Goal: Task Accomplishment & Management: Use online tool/utility

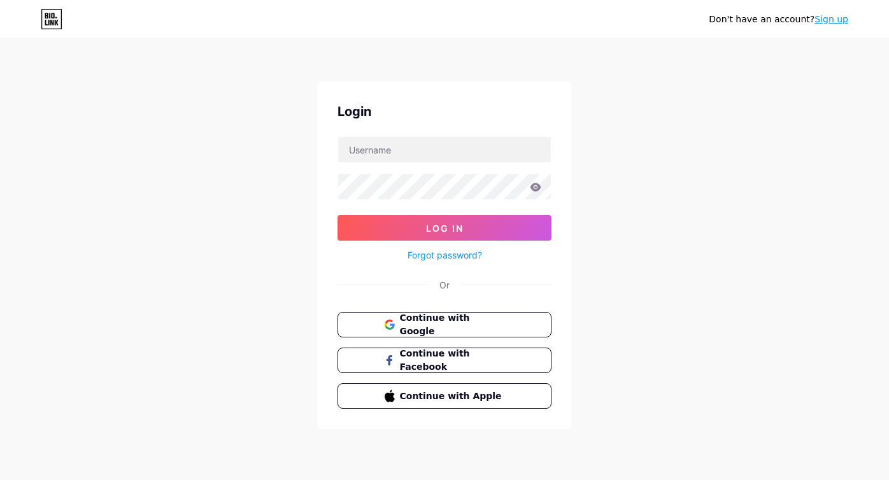
click at [431, 163] on form "Log In Forgot password?" at bounding box center [445, 199] width 214 height 127
click at [440, 151] on input "text" at bounding box center [444, 149] width 213 height 25
type input "sejin@gridby.net"
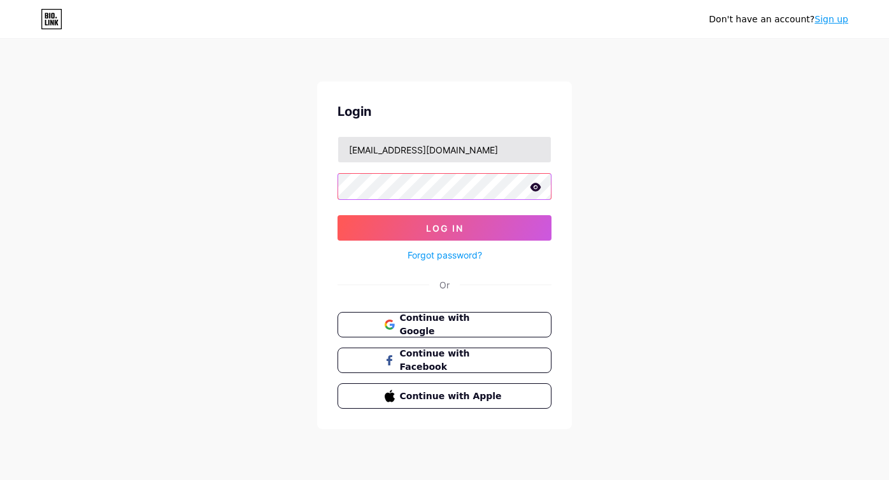
click at [338, 215] on button "Log In" at bounding box center [445, 227] width 214 height 25
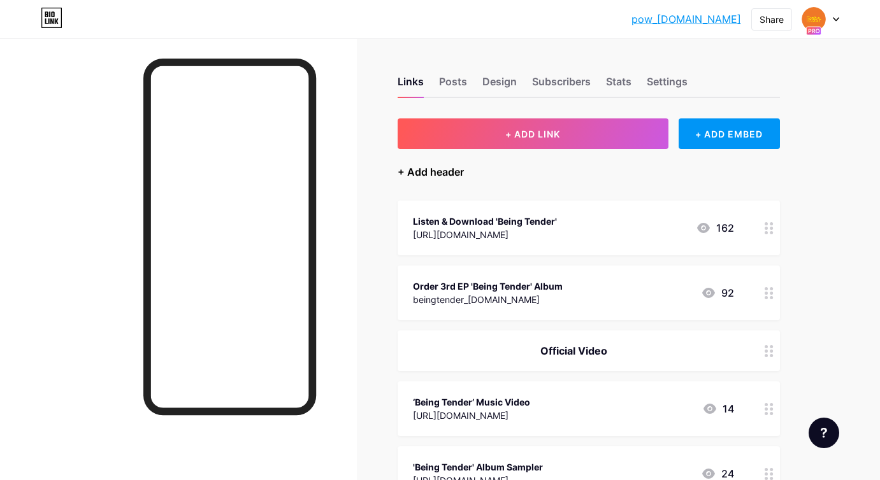
click at [445, 167] on div "+ Add header" at bounding box center [431, 171] width 66 height 15
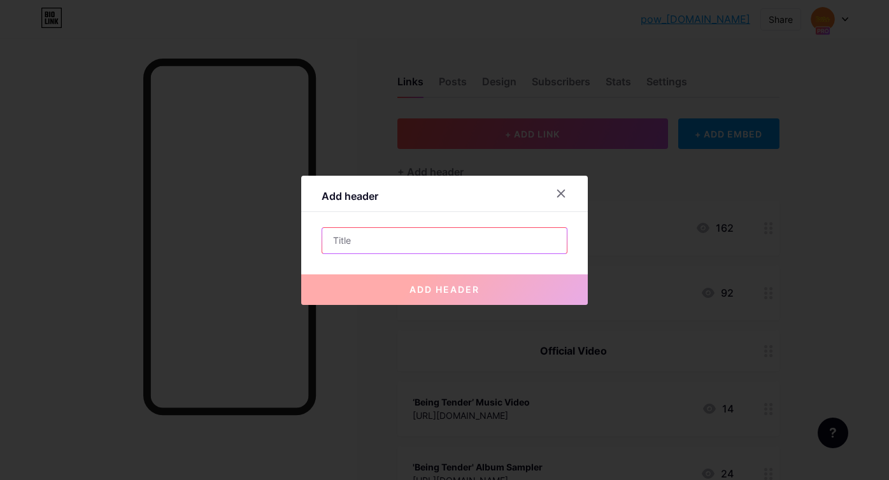
click at [440, 235] on input "text" at bounding box center [444, 240] width 245 height 25
type input "P"
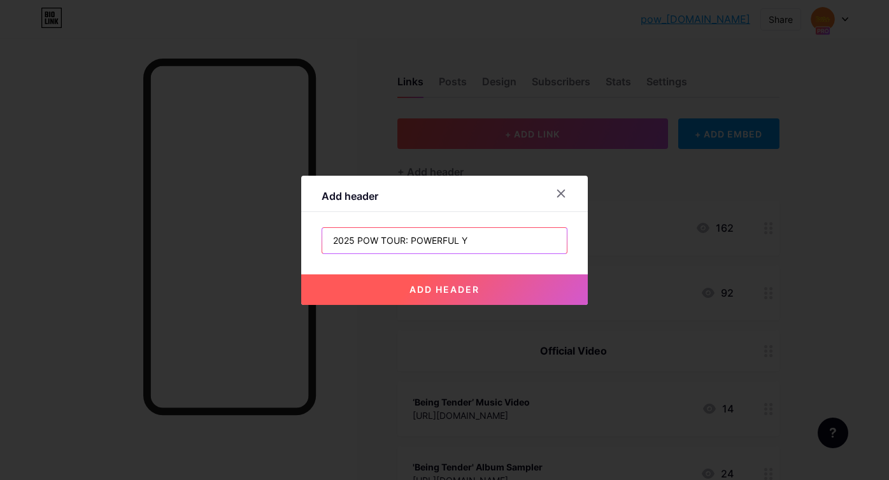
click at [440, 236] on input "2025 POW TOUR: POWERFUL Y" at bounding box center [444, 240] width 245 height 25
drag, startPoint x: 404, startPoint y: 243, endPoint x: 545, endPoint y: 243, distance: 141.4
click at [542, 243] on input "2025 POW TOUR: POWEROUT" at bounding box center [444, 240] width 245 height 25
type input "2025 POW TOUR"
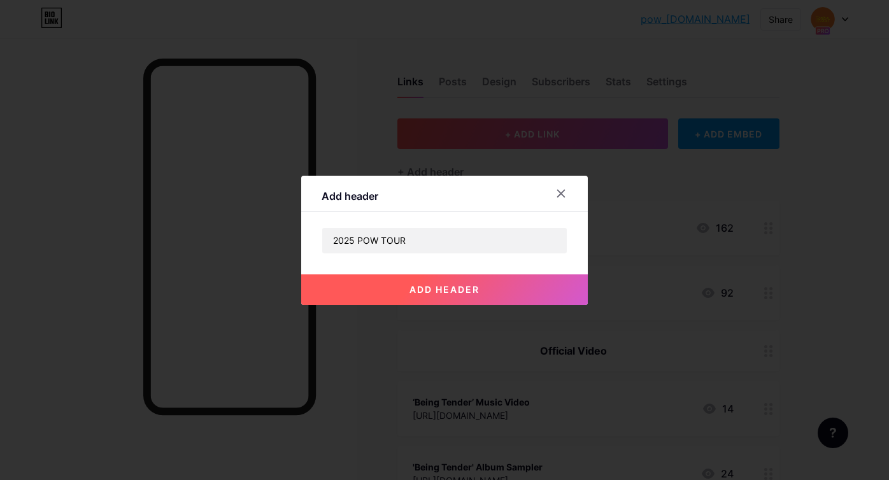
click at [514, 287] on button "add header" at bounding box center [444, 290] width 287 height 31
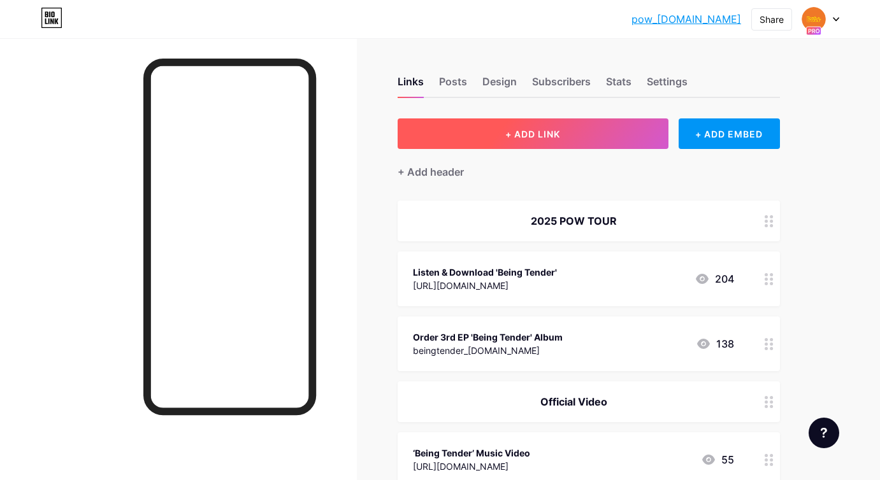
click at [475, 142] on button "+ ADD LINK" at bounding box center [533, 134] width 271 height 31
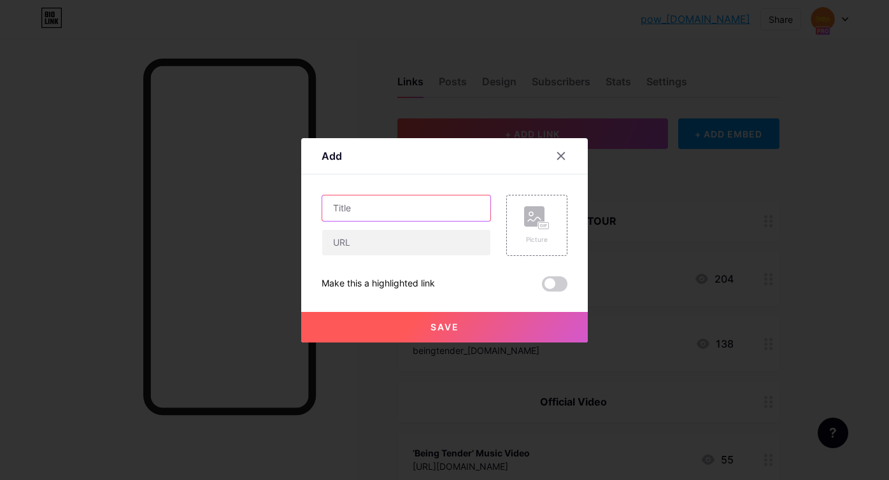
click at [451, 211] on input "text" at bounding box center [406, 208] width 168 height 25
type input "s"
click at [451, 211] on input "POWERFUL Y" at bounding box center [406, 208] width 168 height 25
type input "POWERFUL YOUTH IN SEOUL"
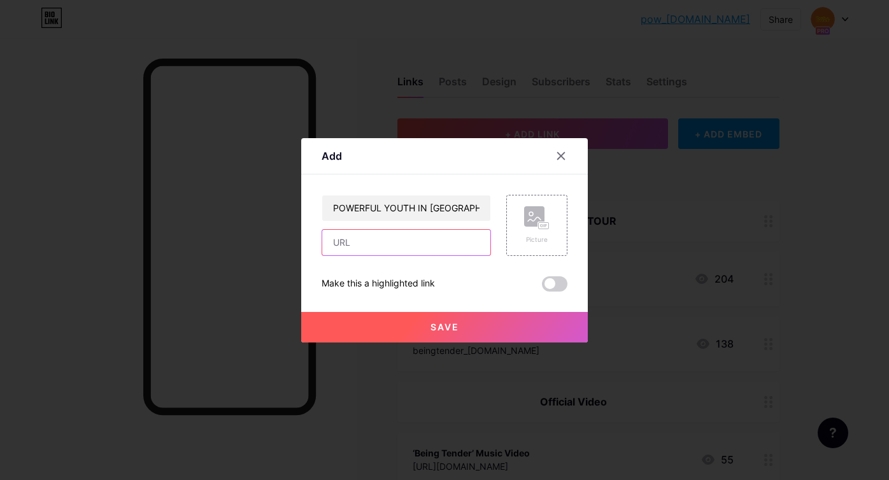
click at [422, 241] on input "text" at bounding box center [406, 242] width 168 height 25
paste input "[URL][DOMAIN_NAME]"
type input "[URL][DOMAIN_NAME]"
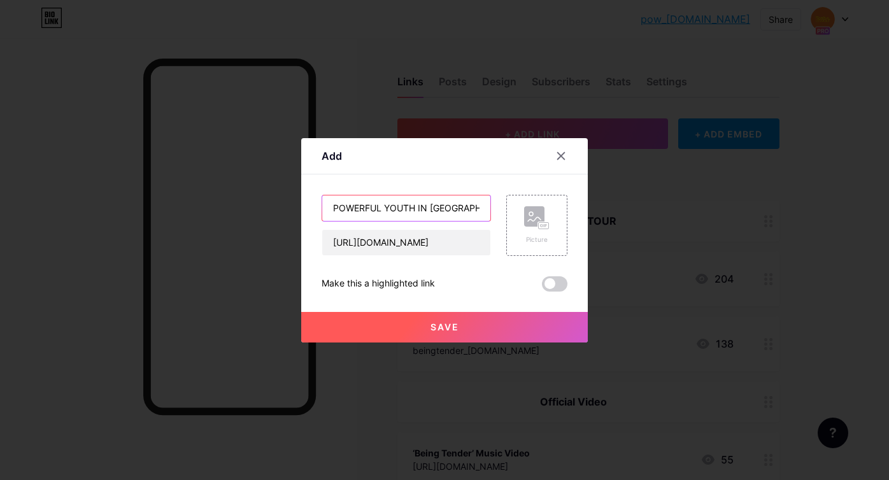
click at [471, 210] on input "POWERFUL YOUTH IN SEOUL" at bounding box center [406, 208] width 168 height 25
type input "POWERFUL YOUTH IN SEOUL (KR)"
click at [457, 318] on button "Save" at bounding box center [444, 327] width 287 height 31
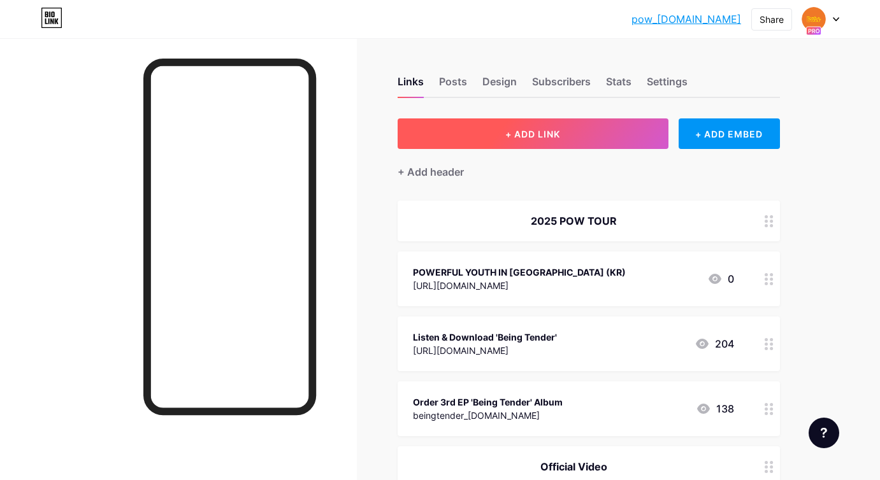
click at [634, 139] on button "+ ADD LINK" at bounding box center [533, 134] width 271 height 31
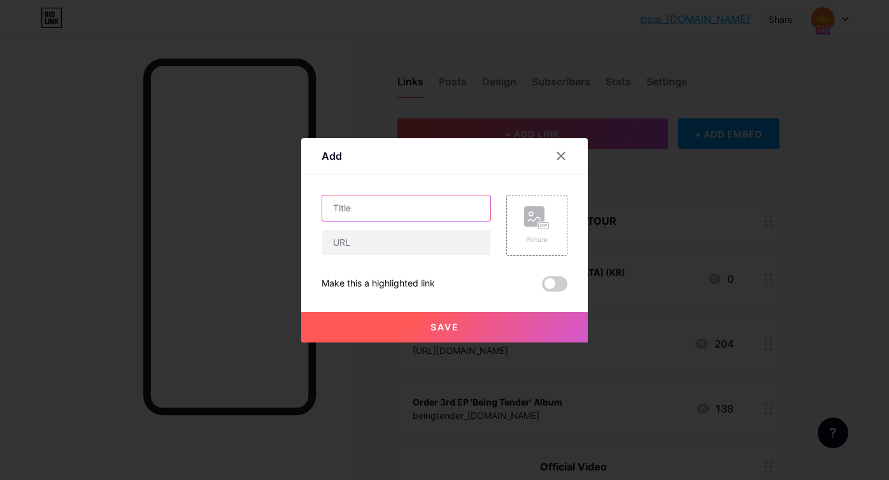
click at [473, 213] on input "text" at bounding box center [406, 208] width 168 height 25
click at [473, 213] on input "POWEFUL Y" at bounding box center [406, 208] width 168 height 25
type input "POWEFUL YOUTH IN SEOUL (GLOBAL)"
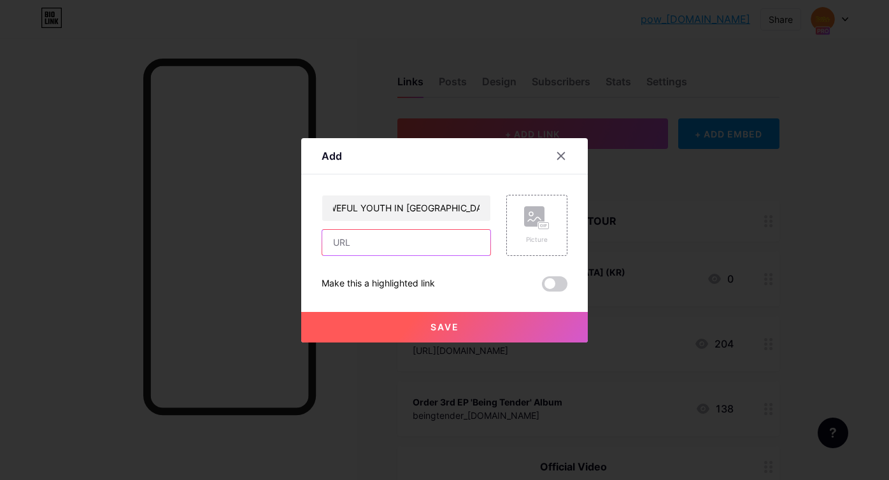
click at [449, 246] on input "text" at bounding box center [406, 242] width 168 height 25
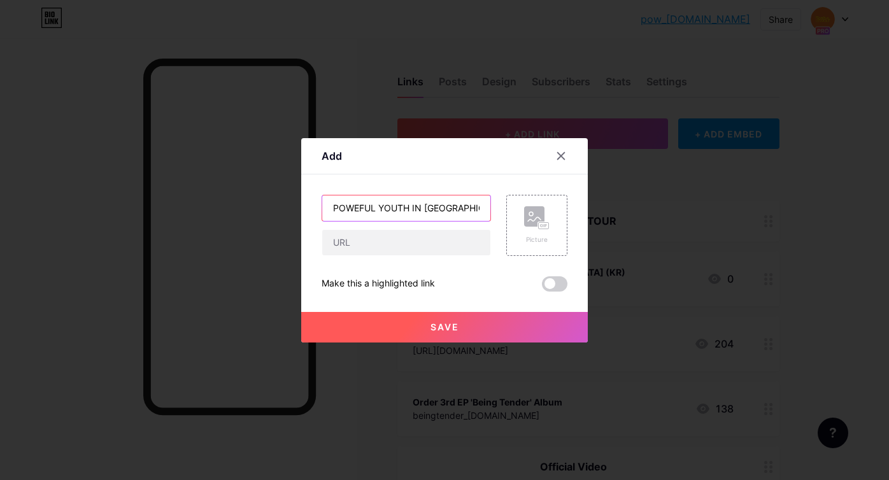
drag, startPoint x: 447, startPoint y: 211, endPoint x: 230, endPoint y: 211, distance: 216.6
click at [230, 211] on div "Add Content YouTube Play YouTube video without leaving your page. ADD Vimeo Pla…" at bounding box center [444, 240] width 889 height 480
click at [398, 224] on div "POWEFUL YOUTH IN SEOUL (GLOBAL)" at bounding box center [406, 225] width 169 height 61
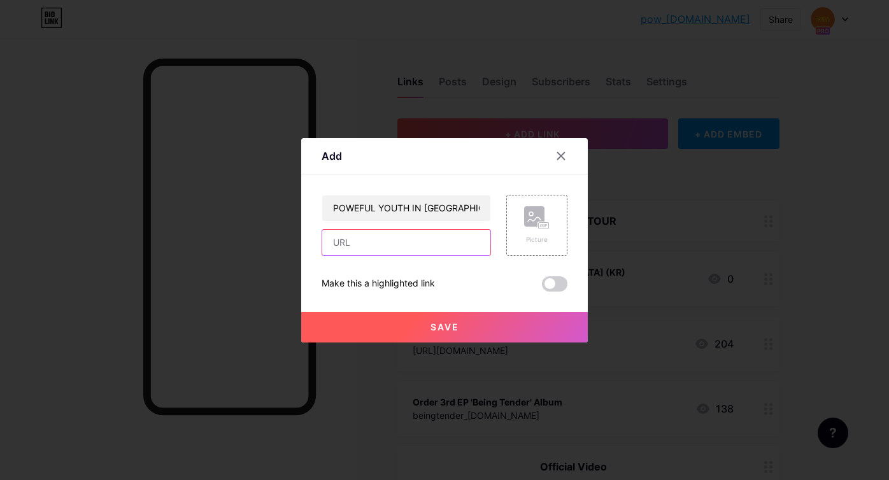
click at [398, 233] on input "text" at bounding box center [406, 242] width 168 height 25
paste input "[URL][DOMAIN_NAME]"
type input "[URL][DOMAIN_NAME]"
click at [376, 326] on button "Save" at bounding box center [444, 327] width 287 height 31
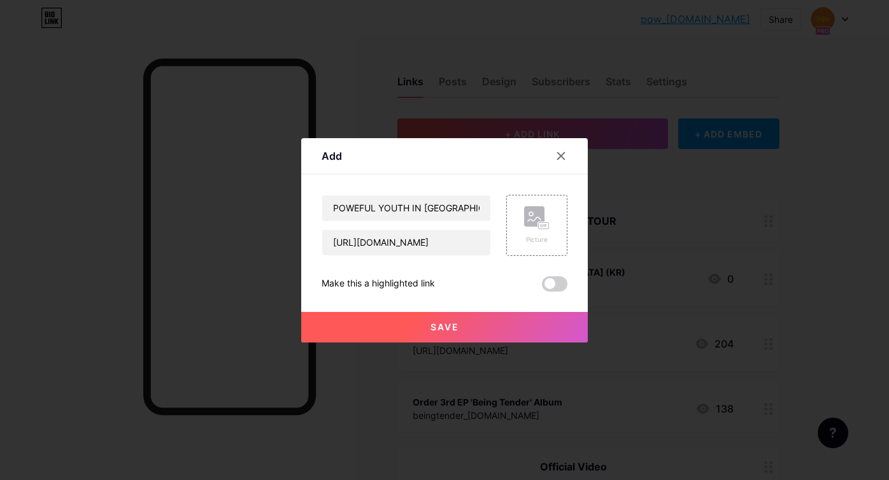
scroll to position [0, 0]
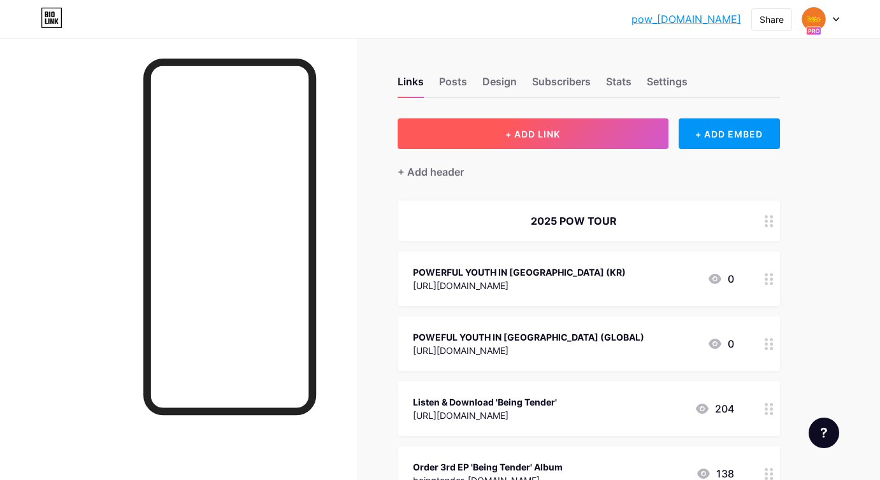
click at [485, 126] on button "+ ADD LINK" at bounding box center [533, 134] width 271 height 31
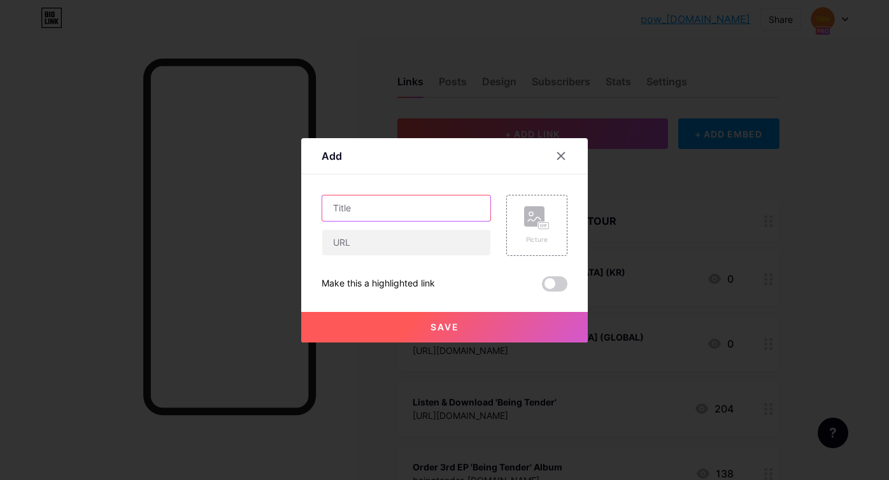
click at [412, 199] on input "text" at bounding box center [406, 208] width 168 height 25
type input "POWERFUL YOUTH IN YOKOHAMA"
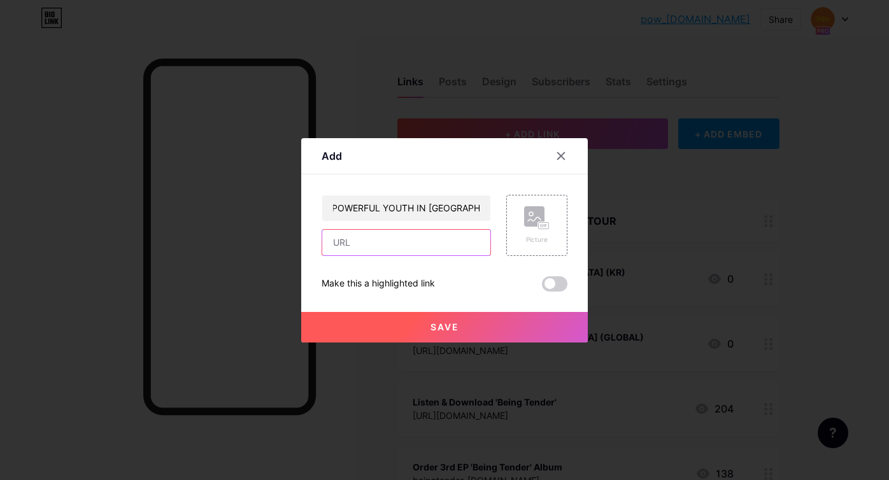
click at [388, 231] on input "text" at bounding box center [406, 242] width 168 height 25
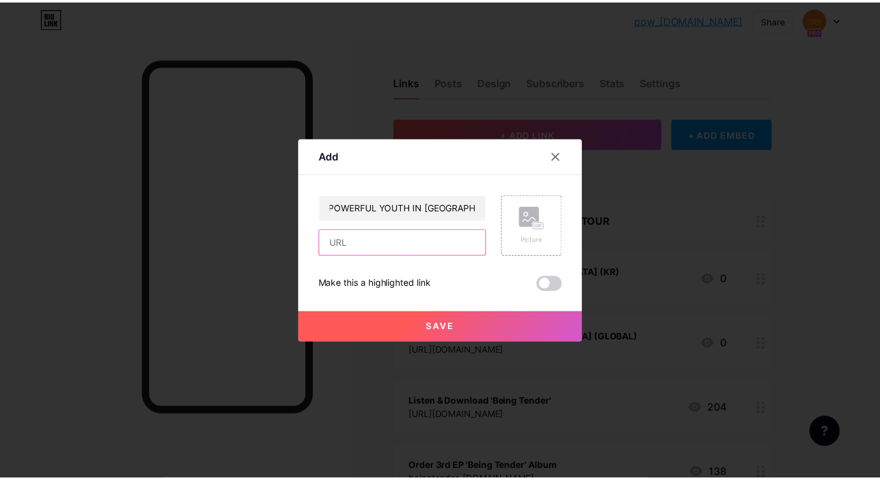
scroll to position [0, 0]
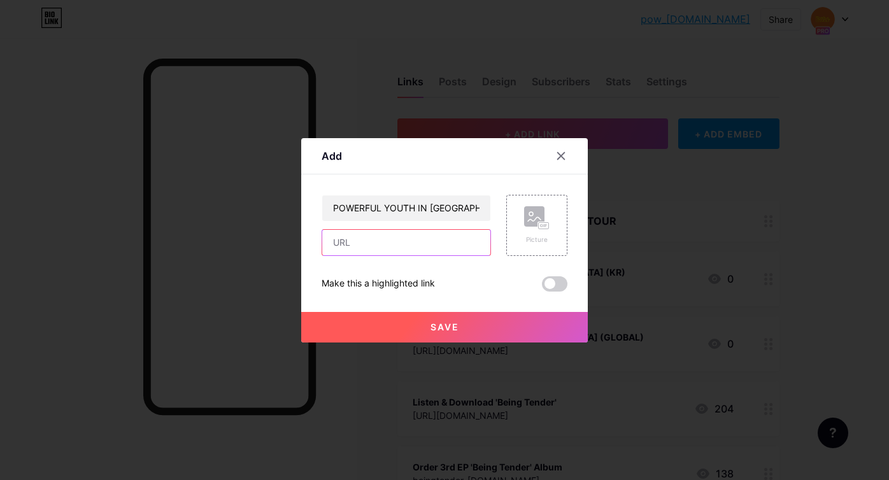
paste input "https://ticketstage.jp/pow"
type input "https://ticketstage.jp/pow"
click at [429, 329] on button "Save" at bounding box center [444, 327] width 287 height 31
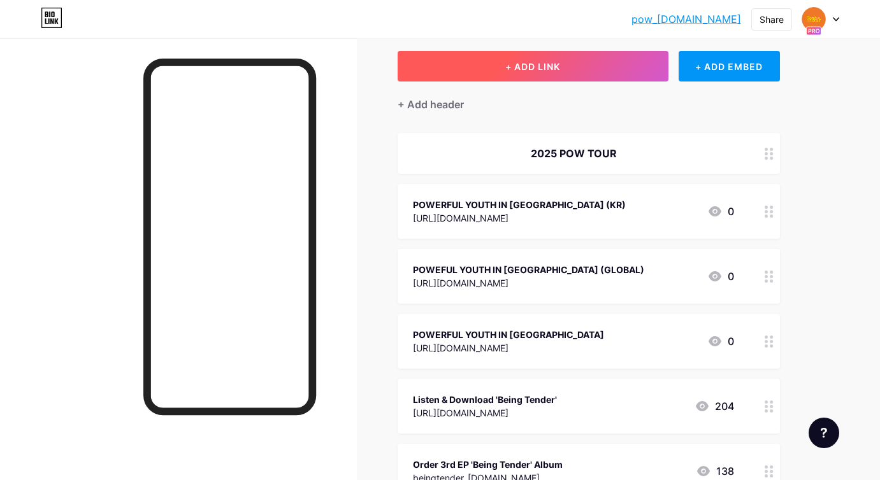
scroll to position [3, 0]
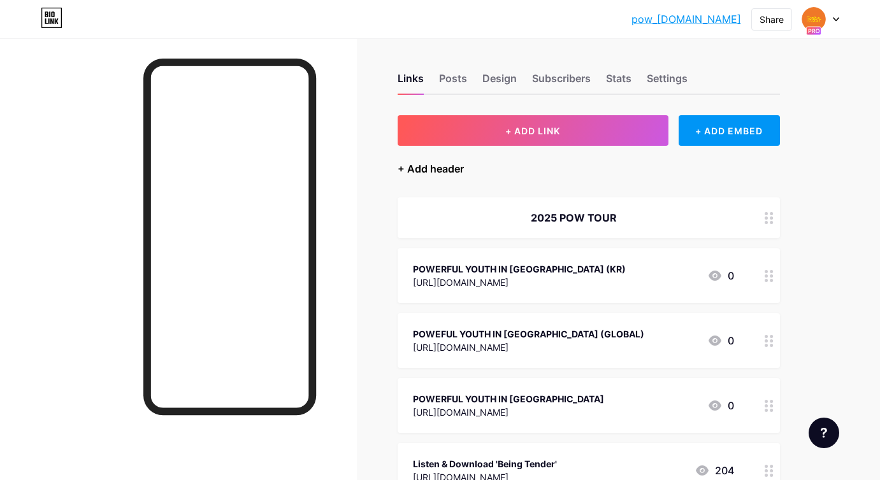
click at [454, 161] on div "+ Add header" at bounding box center [431, 168] width 66 height 15
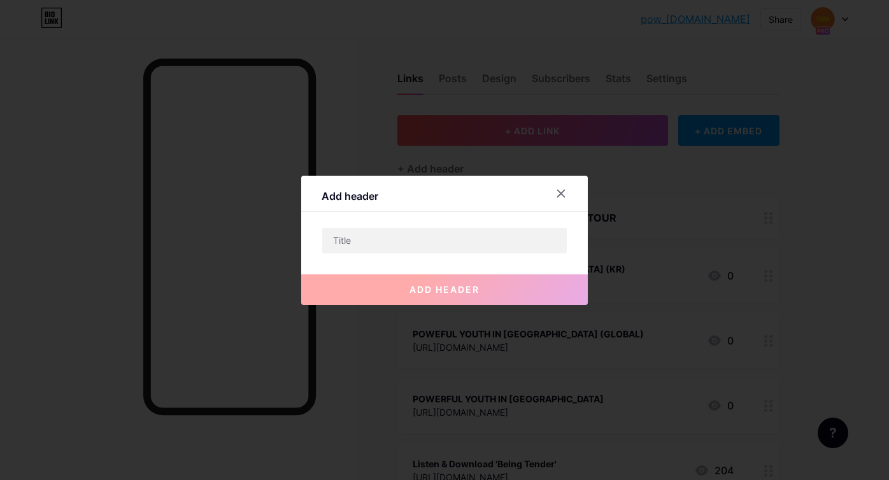
click at [412, 256] on div "add header" at bounding box center [444, 279] width 287 height 51
click at [430, 245] on input "text" at bounding box center [444, 240] width 245 height 25
type input "'"
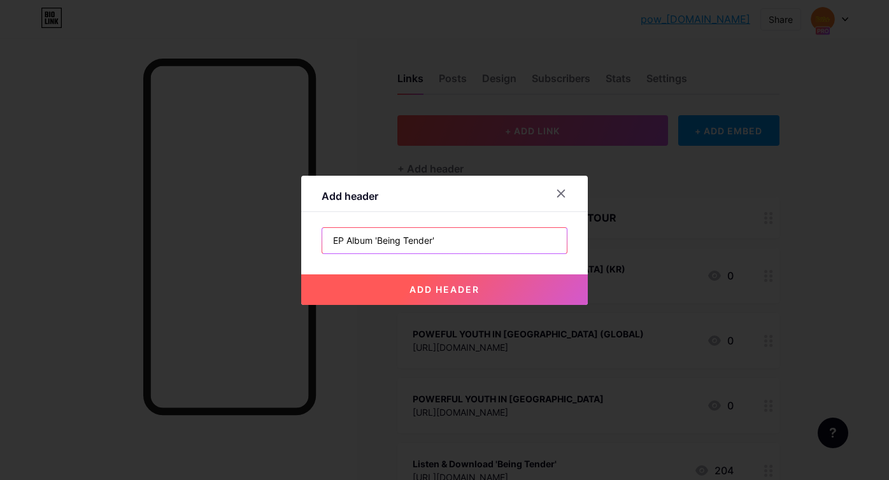
type input "EP Album 'Being Tender'"
click at [362, 289] on button "add header" at bounding box center [444, 290] width 287 height 31
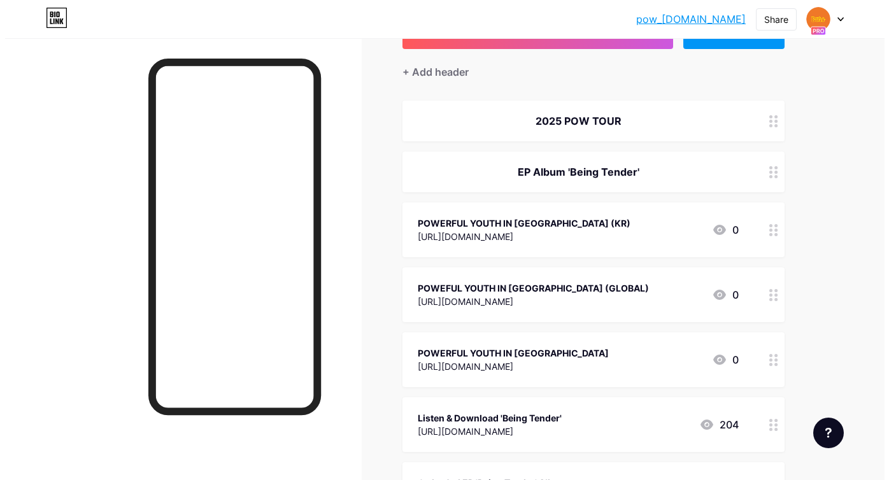
scroll to position [115, 0]
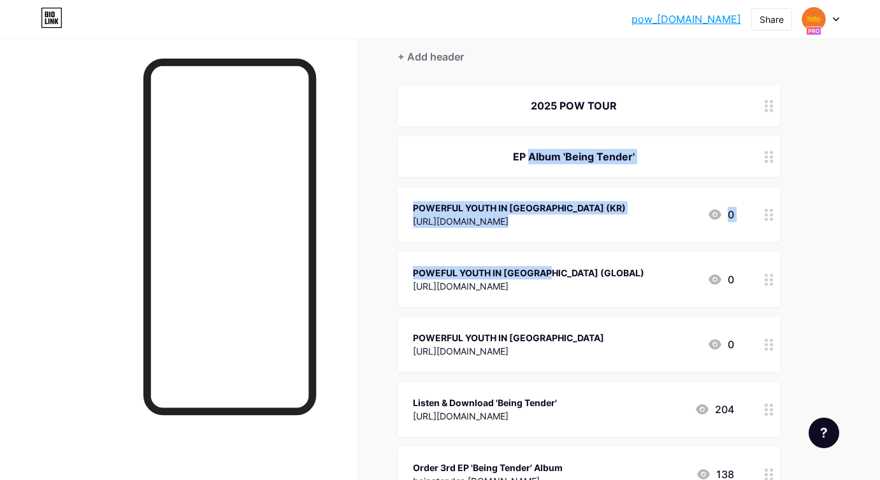
drag, startPoint x: 484, startPoint y: 148, endPoint x: 485, endPoint y: 278, distance: 130.0
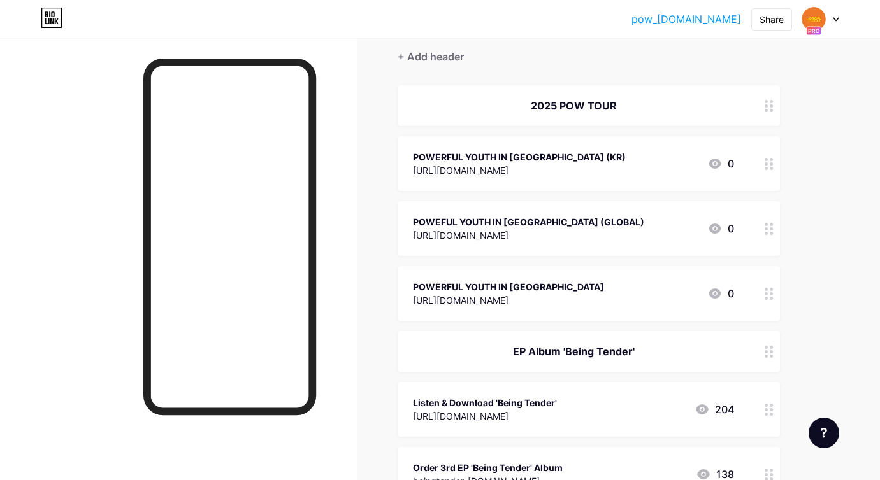
click at [777, 161] on div at bounding box center [769, 163] width 22 height 55
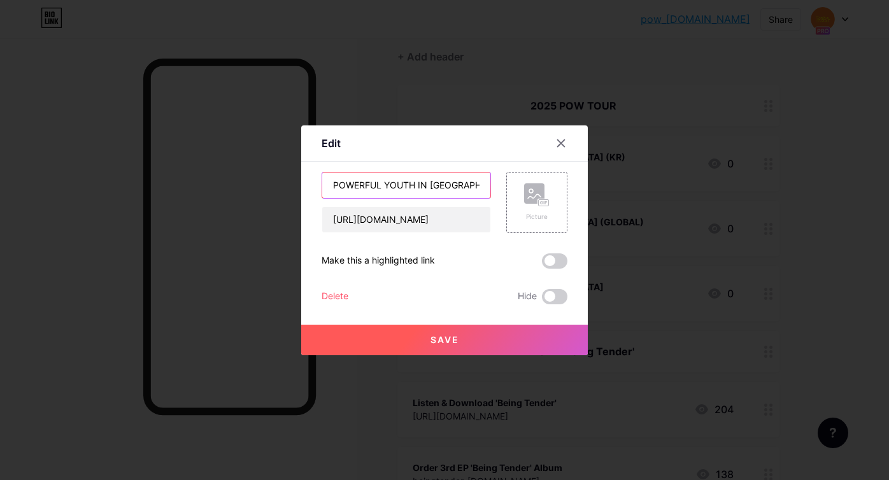
click at [470, 188] on input "POWERFUL YOUTH IN SEOUL (KR)" at bounding box center [406, 185] width 168 height 25
type input "POWERFUL YOUTH IN SEOUL (국내)"
click at [449, 340] on span "Save" at bounding box center [445, 339] width 29 height 11
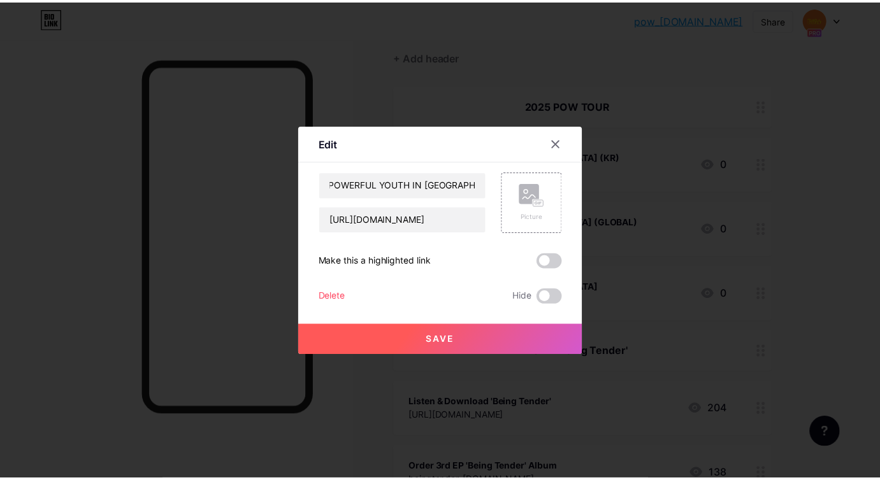
scroll to position [0, 0]
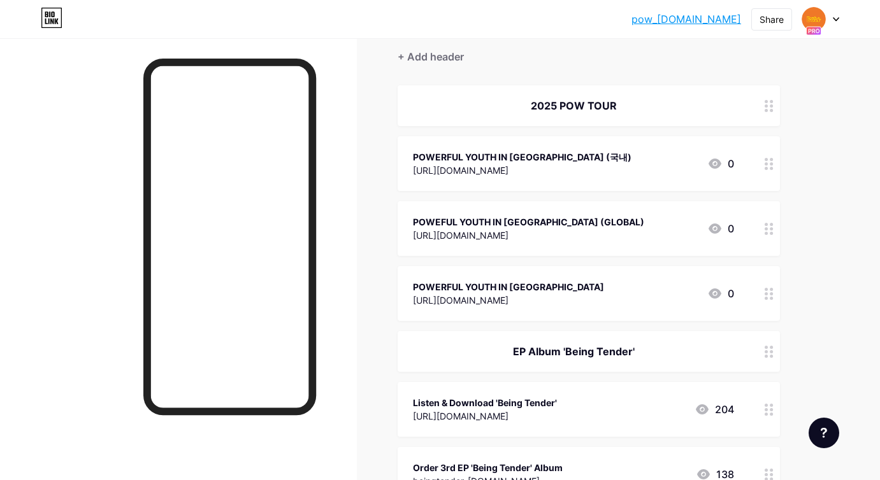
click at [772, 167] on circle at bounding box center [771, 168] width 3 height 3
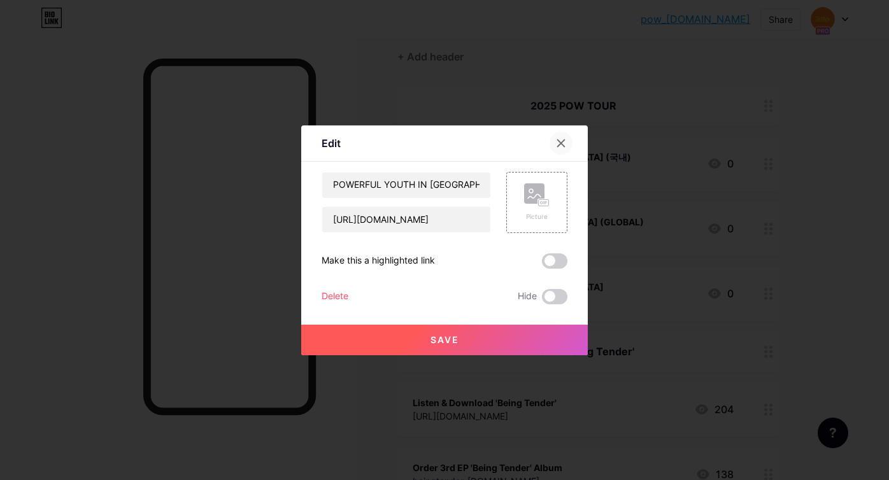
click at [566, 148] on div at bounding box center [561, 143] width 23 height 23
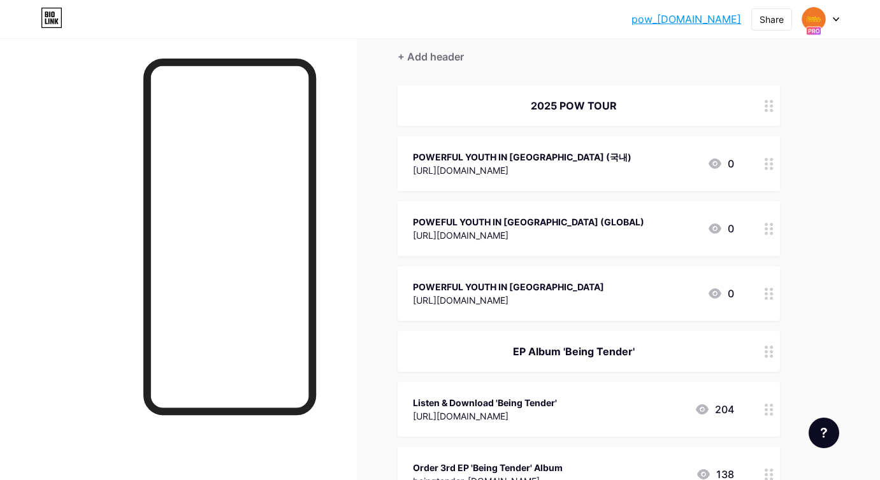
click at [768, 113] on div at bounding box center [769, 105] width 22 height 41
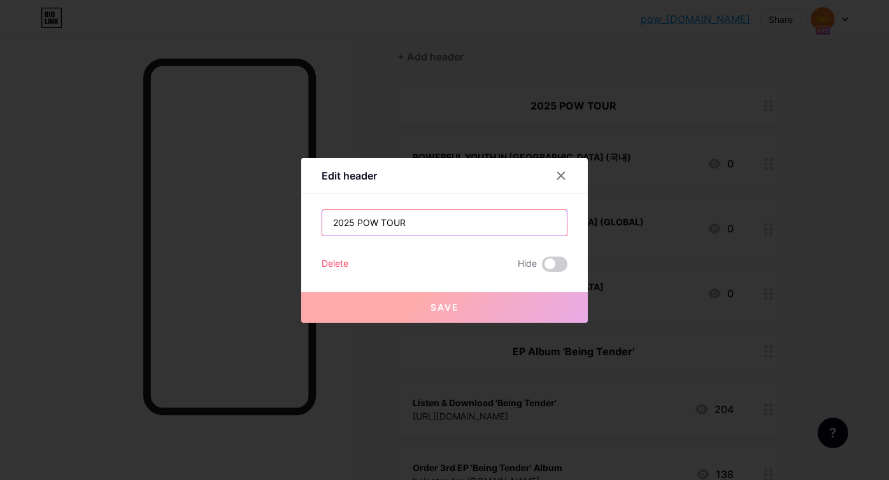
click at [438, 219] on input "2025 POW TOUR" at bounding box center [444, 222] width 245 height 25
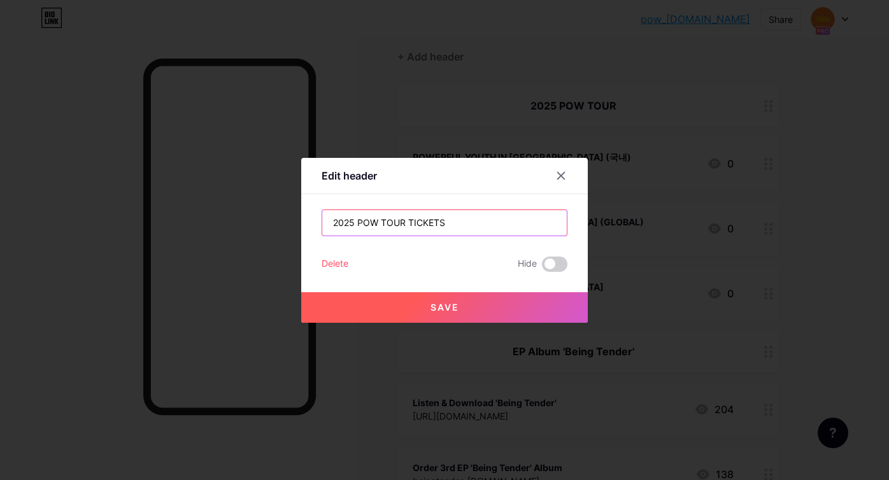
type input "2025 POW TOUR TICKETS"
click at [423, 299] on button "Save" at bounding box center [444, 307] width 287 height 31
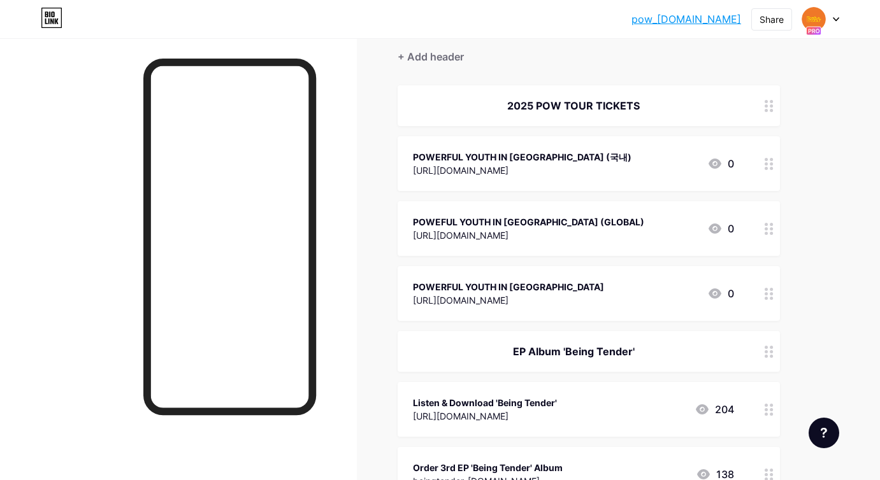
click at [714, 120] on div "2025 POW TOUR TICKETS" at bounding box center [589, 105] width 382 height 41
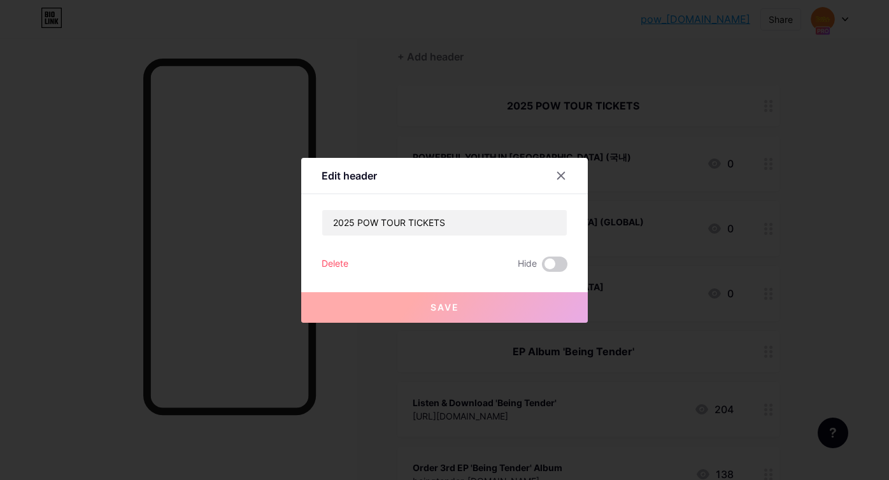
click at [557, 169] on div at bounding box center [561, 175] width 23 height 23
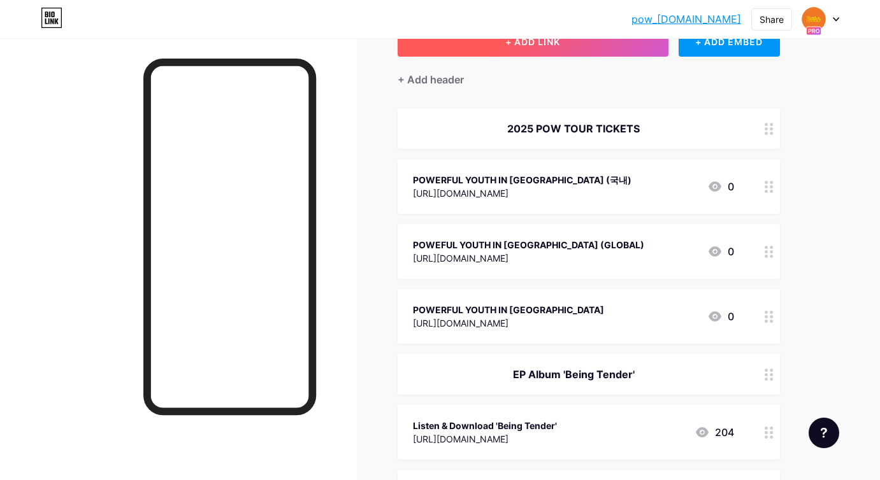
scroll to position [77, 0]
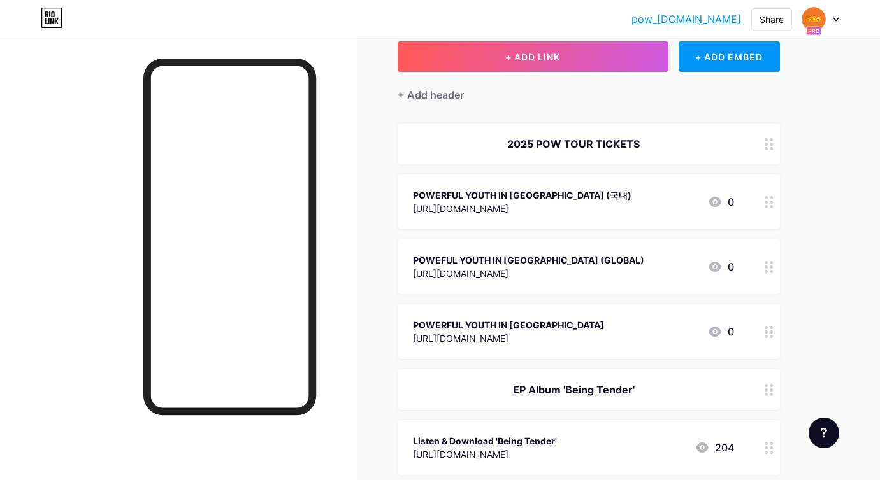
click at [721, 20] on link "pow_grid.bio.link" at bounding box center [686, 18] width 110 height 15
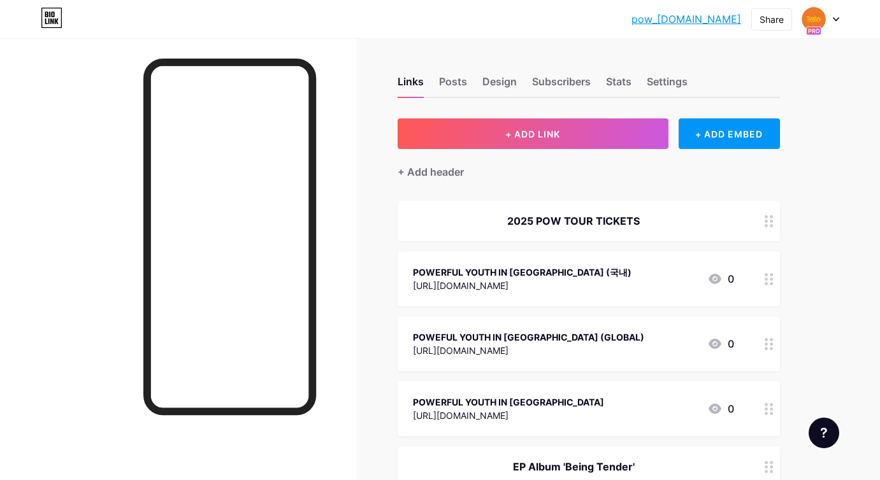
click at [564, 273] on div "POWERFUL YOUTH IN SEOUL (국내)" at bounding box center [522, 272] width 219 height 13
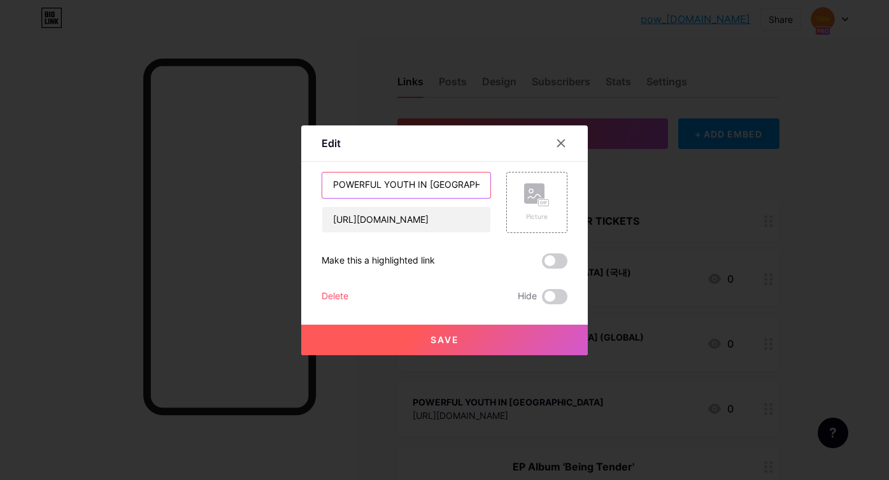
click at [422, 190] on input "POWERFUL YOUTH IN SEOUL (국내)" at bounding box center [406, 185] width 168 height 25
click at [422, 190] on input "POWERFUL YOUTH in SEOUL (국내)" at bounding box center [406, 185] width 168 height 25
type input "POWERFUL YOUTH in SEOUL (국내)"
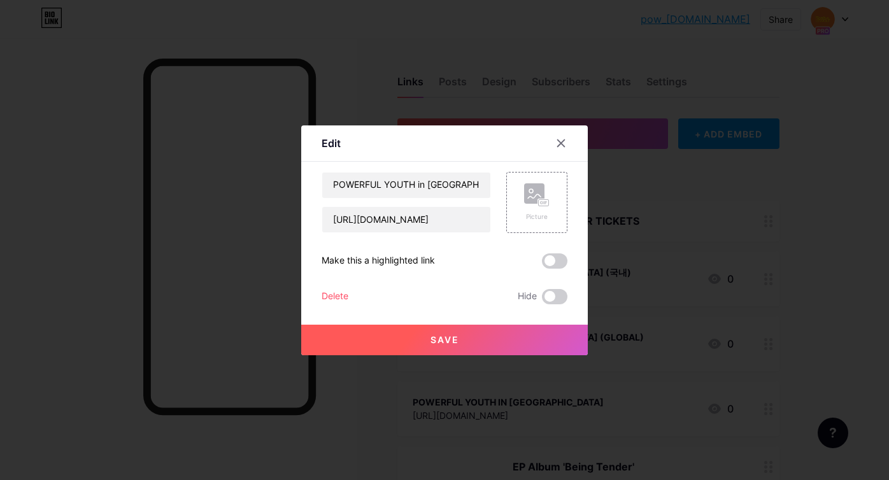
click at [448, 342] on span "Save" at bounding box center [445, 339] width 29 height 11
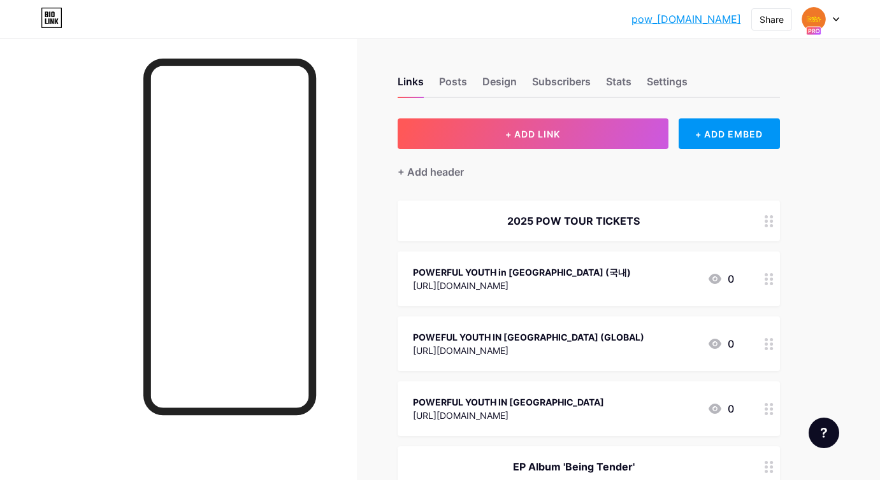
click at [503, 329] on div "POWEFUL YOUTH IN SEOUL (GLOBAL) https://triple.global/en/ticket/places/25001024…" at bounding box center [528, 343] width 231 height 29
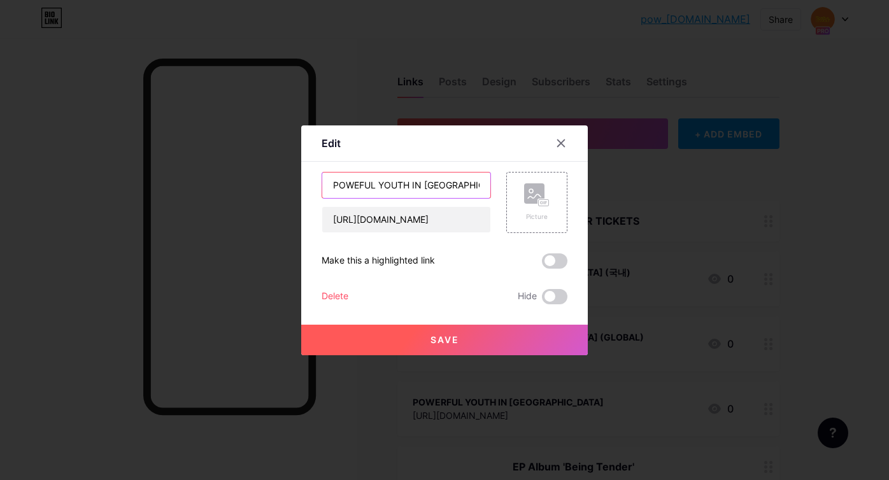
click at [419, 184] on input "POWEFUL YOUTH IN SEOUL (GLOBAL)" at bounding box center [406, 185] width 168 height 25
click at [419, 184] on input "POWEFUL YOUTH IN [GEOGRAPHIC_DATA] (GLOBAL)" at bounding box center [406, 185] width 168 height 25
paste input "in"
click at [417, 190] on input "POWEFUL YOUTH IN [GEOGRAPHIC_DATA] (GLOBAL)" at bounding box center [406, 185] width 168 height 25
click at [417, 189] on input "POWEFUL YOUTH IN [GEOGRAPHIC_DATA] (GLOBAL)" at bounding box center [406, 185] width 168 height 25
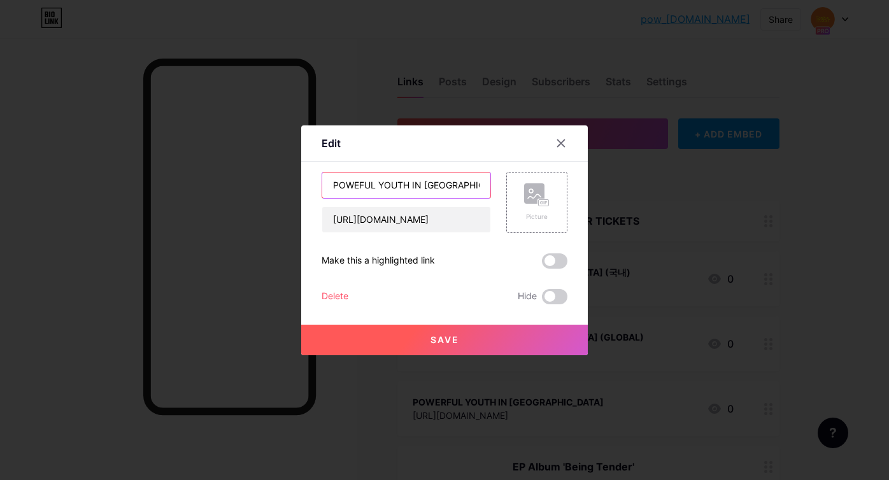
paste input "in"
type input "POWEFUL YOUTH in SEOUL (GLOBAL)"
click at [405, 324] on div "Save" at bounding box center [444, 330] width 287 height 51
click at [413, 339] on button "Save" at bounding box center [444, 340] width 287 height 31
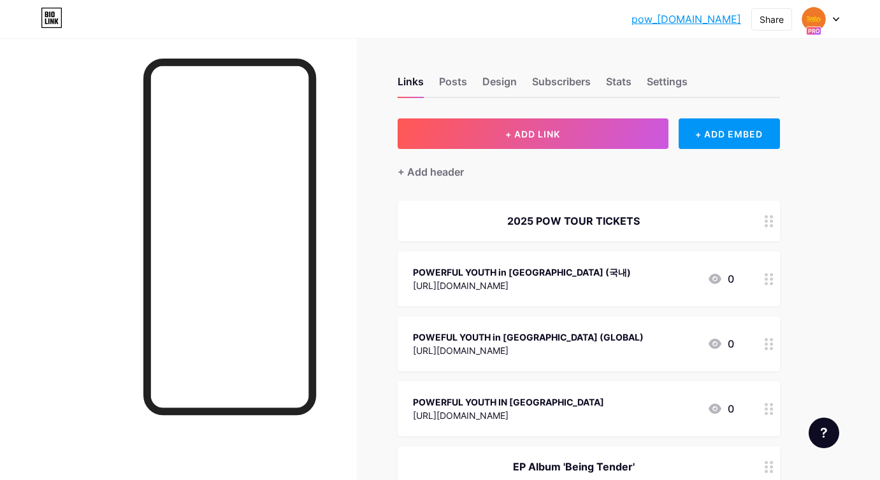
click at [610, 398] on div "POWERFUL YOUTH IN YOKOHAMA https://ticketstage.jp/pow 0" at bounding box center [573, 408] width 321 height 29
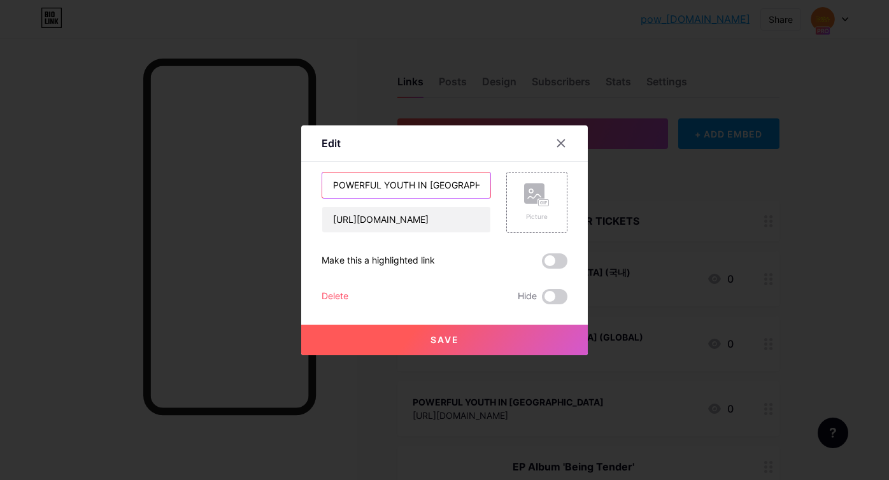
click at [426, 188] on input "POWERFUL YOUTH IN YOKOHAMA" at bounding box center [406, 185] width 168 height 25
click at [421, 187] on input "POWERFUL YOUTH IN YOKOHAMA" at bounding box center [406, 185] width 168 height 25
paste input "in"
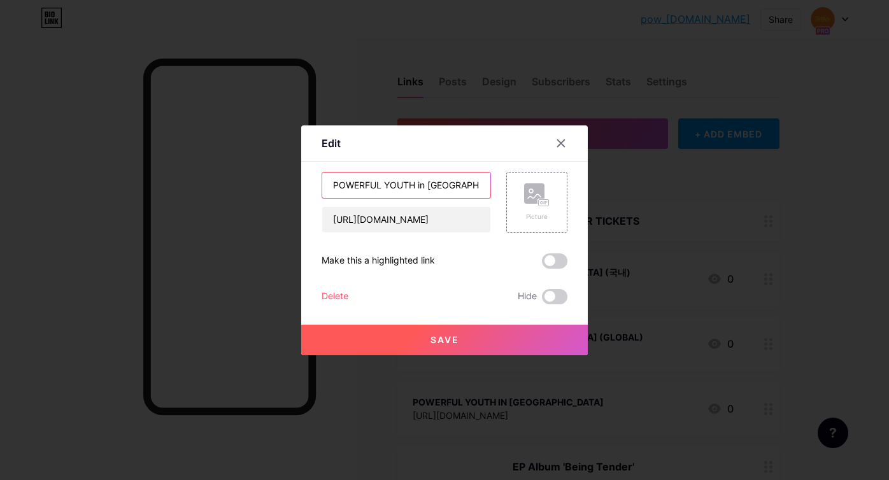
type input "POWERFUL YOUTH in [GEOGRAPHIC_DATA]"
click at [396, 340] on button "Save" at bounding box center [444, 340] width 287 height 31
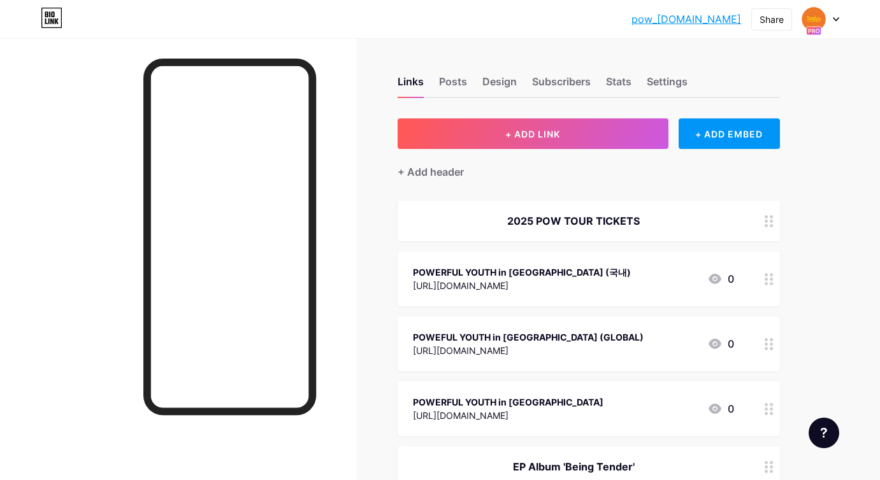
click at [761, 338] on div at bounding box center [769, 344] width 22 height 55
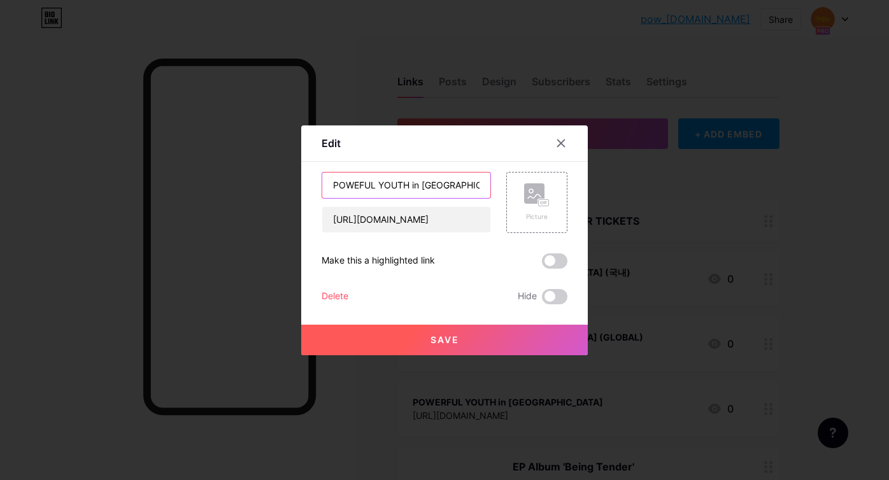
click at [361, 183] on input "POWEFUL YOUTH in SEOUL (GLOBAL)" at bounding box center [406, 185] width 168 height 25
type input "POWERFUL YOUTH in [GEOGRAPHIC_DATA] (GLOBAL)"
click at [396, 319] on div "Save" at bounding box center [444, 330] width 287 height 51
click at [397, 329] on button "Save" at bounding box center [444, 340] width 287 height 31
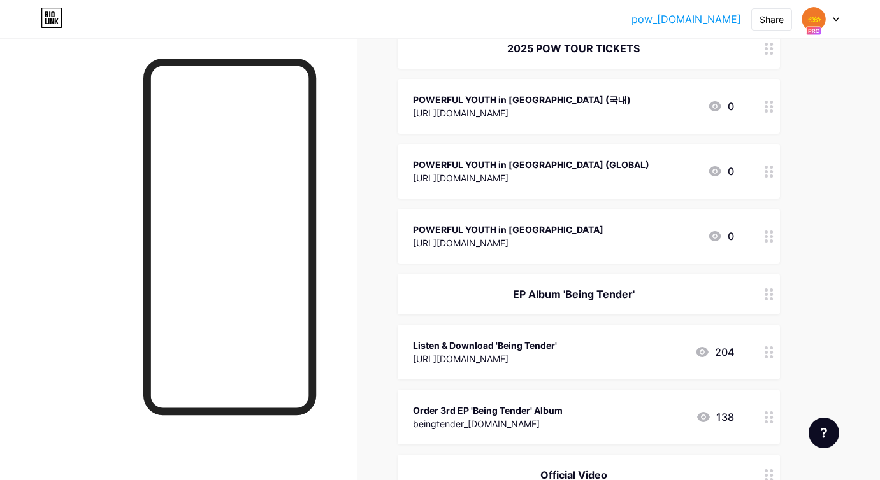
scroll to position [173, 0]
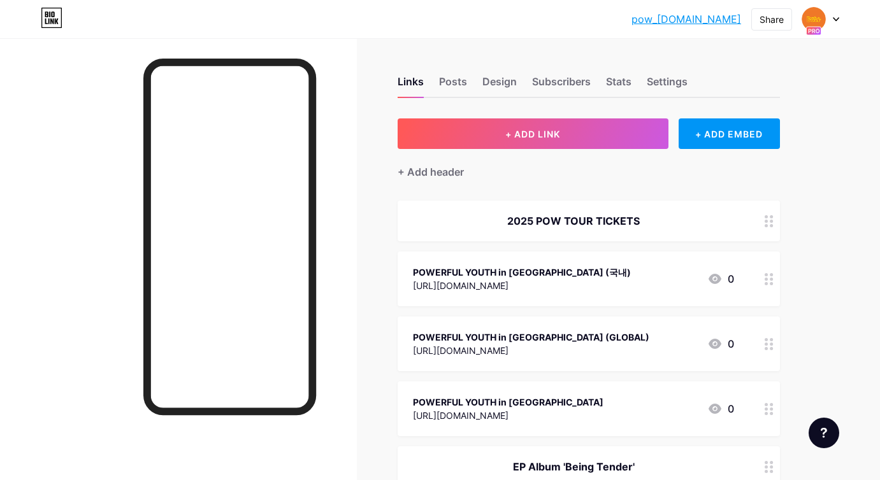
click at [805, 22] on img at bounding box center [813, 19] width 20 height 20
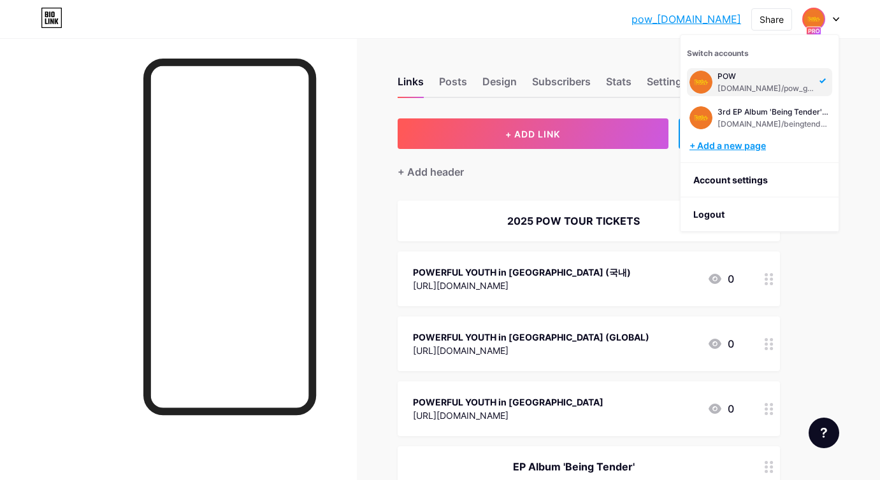
click at [759, 147] on div "+ Add a new page" at bounding box center [760, 146] width 143 height 13
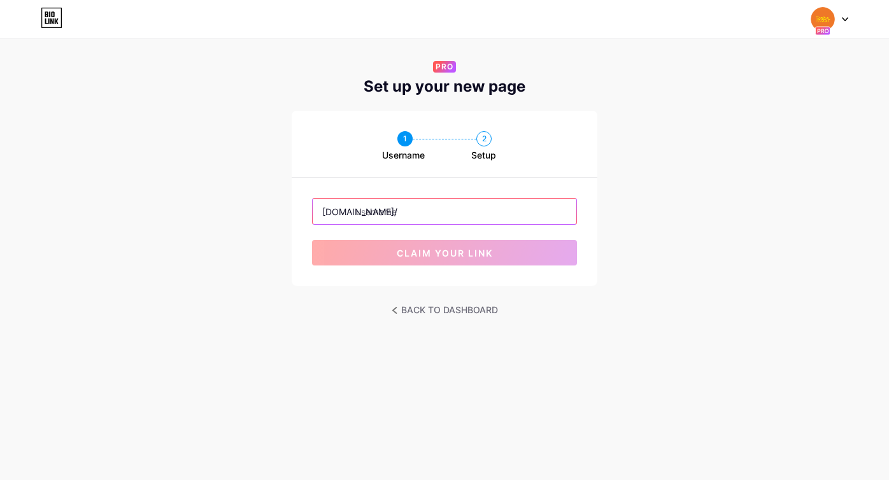
click at [368, 199] on input "text" at bounding box center [445, 211] width 264 height 25
paste input "2025powtourticket."
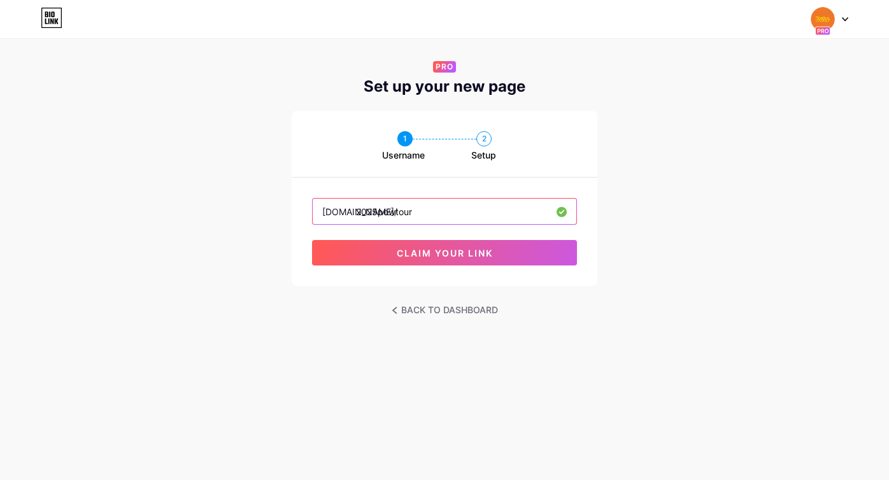
click at [420, 212] on input "2025powtour" at bounding box center [445, 211] width 264 height 25
click at [421, 212] on input "2025powtour" at bounding box center [445, 211] width 264 height 25
click at [527, 215] on input "2025powtour" at bounding box center [445, 211] width 264 height 25
click at [417, 214] on input "2025powtour_tickets" at bounding box center [445, 211] width 264 height 25
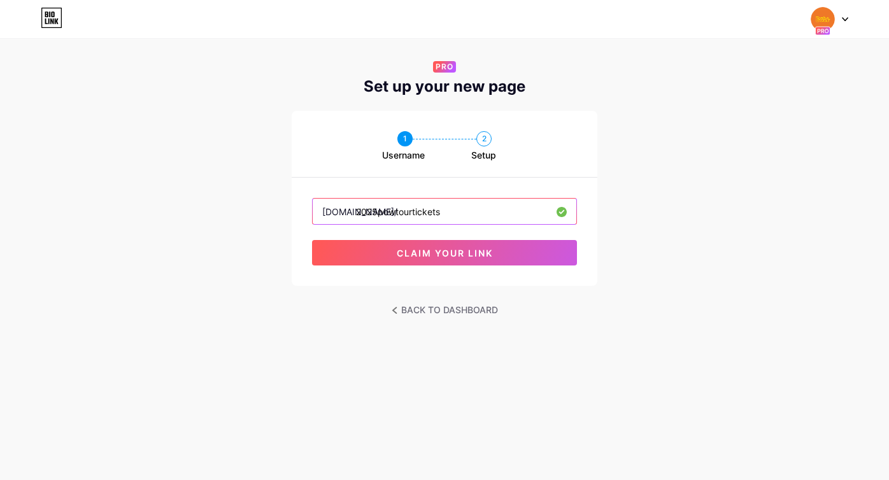
click at [417, 217] on input "2025powtourtickets" at bounding box center [445, 211] width 264 height 25
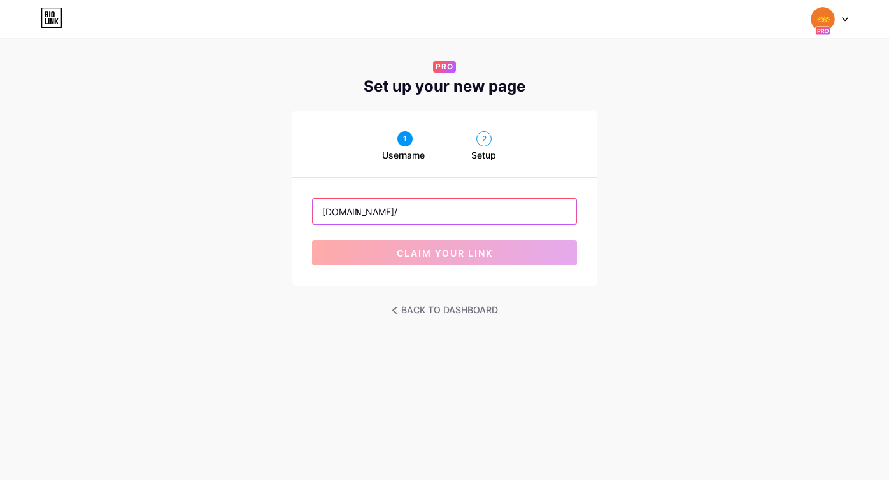
type input "t"
type input "p"
type input "2025powtour"
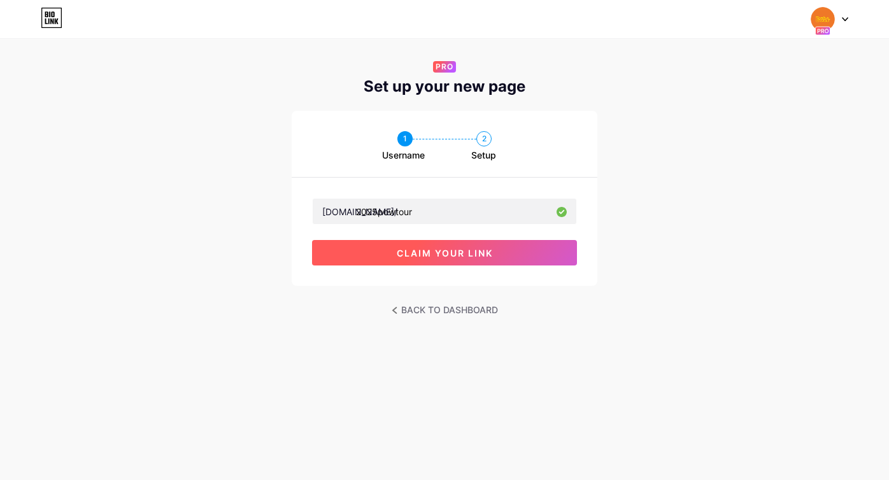
click at [431, 254] on span "claim your link" at bounding box center [445, 253] width 96 height 11
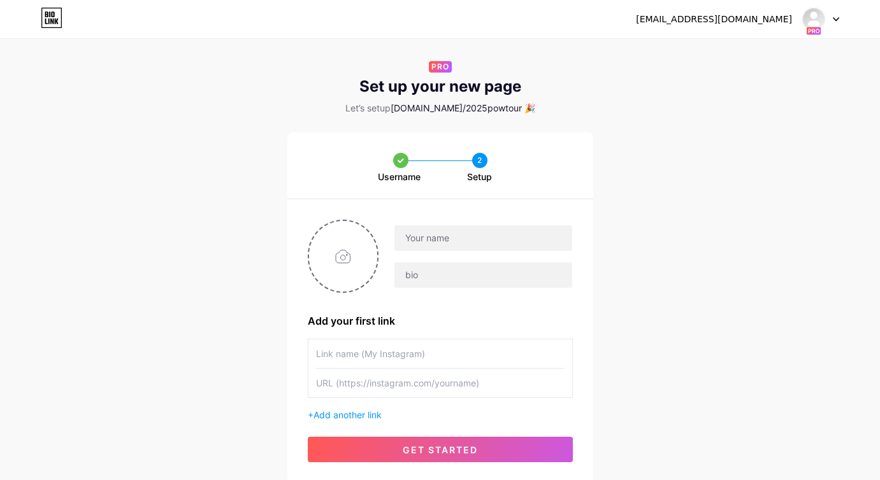
click at [463, 110] on span "bio.link/2025powtour 🎉" at bounding box center [463, 108] width 145 height 11
click at [422, 109] on span "bio.link/2025powtour 🎉" at bounding box center [463, 108] width 145 height 11
drag, startPoint x: 413, startPoint y: 108, endPoint x: 504, endPoint y: 108, distance: 91.1
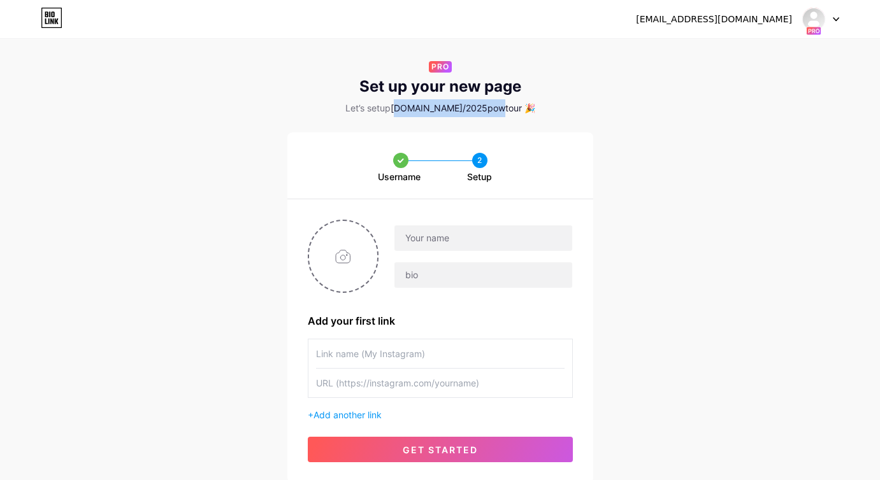
click at [504, 108] on span "bio.link/2025powtour 🎉" at bounding box center [463, 108] width 145 height 11
copy span "bio.link/2025powtour"
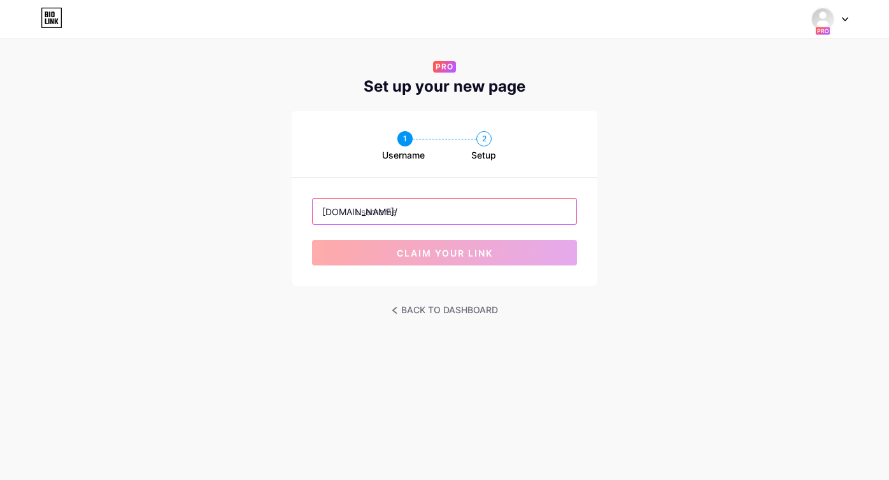
click at [391, 215] on input "text" at bounding box center [445, 211] width 264 height 25
type input "p"
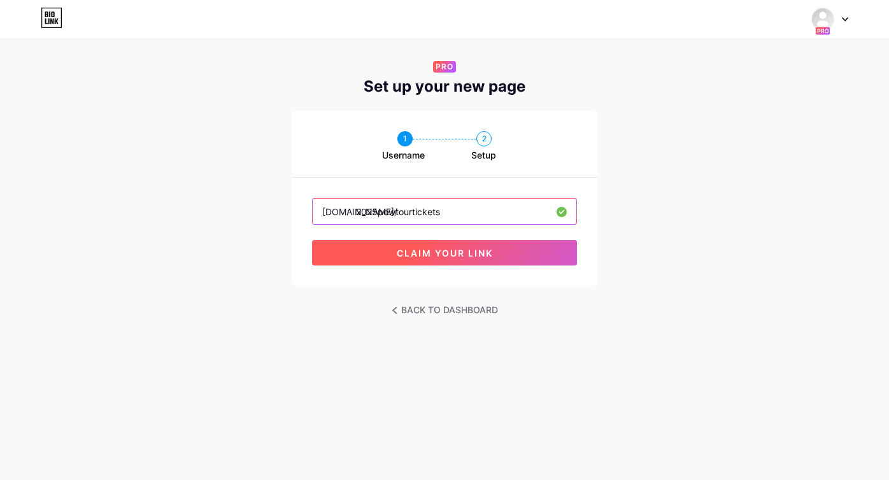
type input "2025powtourtickets"
click at [404, 259] on button "claim your link" at bounding box center [444, 252] width 265 height 25
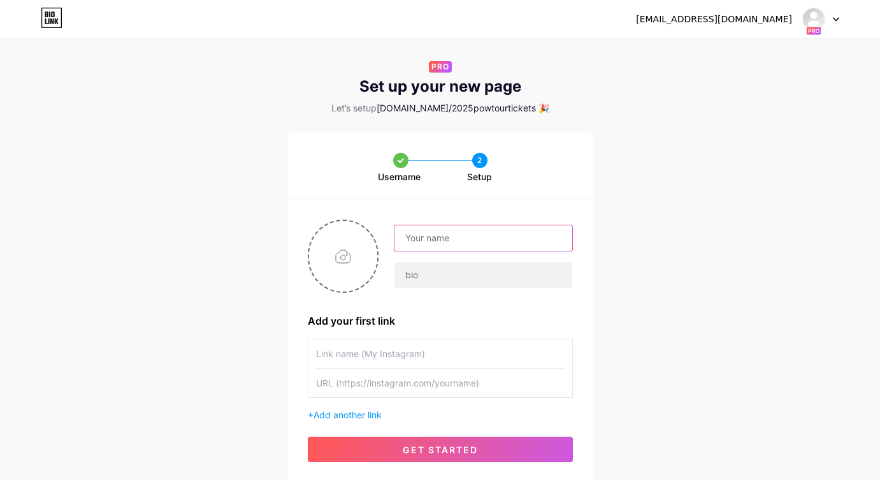
click at [482, 247] on input "text" at bounding box center [482, 238] width 177 height 25
click at [491, 239] on input "2025 POW TOUR TICKETS" at bounding box center [482, 238] width 177 height 25
click at [454, 237] on input "2025 POW TOUR TICKETS" at bounding box center [482, 238] width 177 height 25
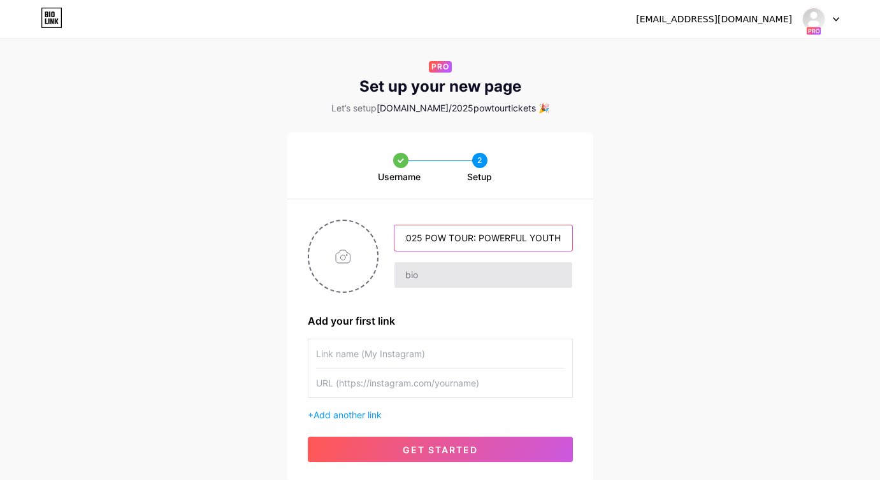
type input "2025 POW TOUR: POWERFUL YOUTH"
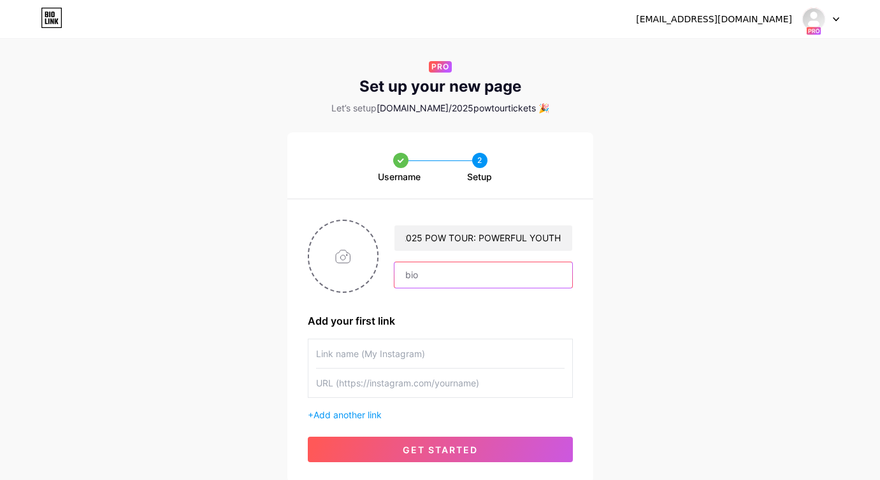
click at [447, 279] on input "text" at bounding box center [482, 274] width 177 height 25
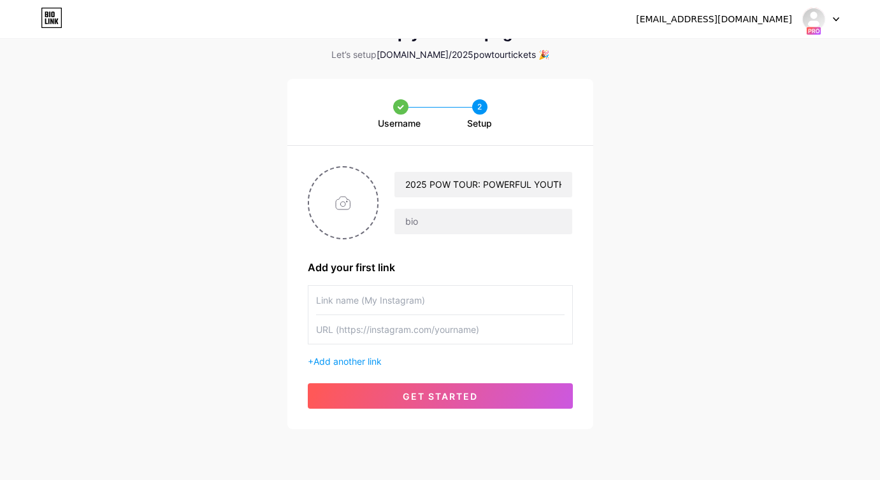
click at [437, 289] on input "text" at bounding box center [440, 300] width 248 height 29
click at [429, 389] on button "get started" at bounding box center [440, 396] width 265 height 25
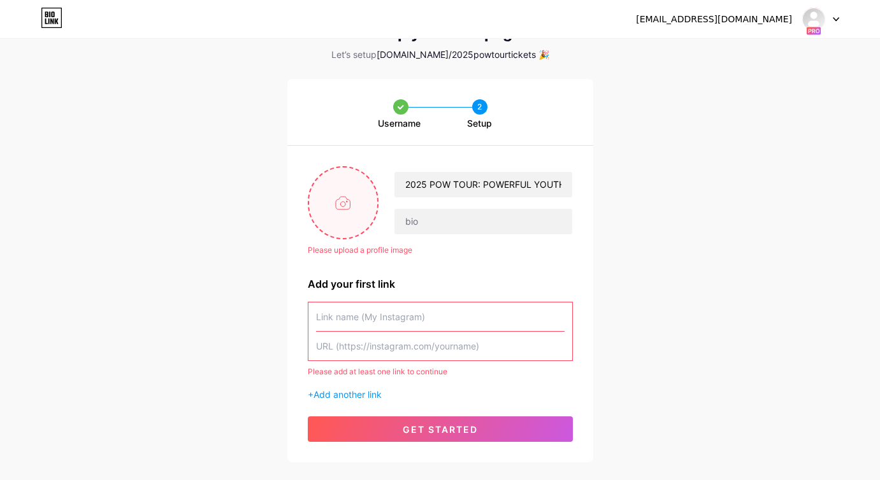
click at [345, 190] on input "file" at bounding box center [343, 203] width 69 height 71
click at [380, 308] on input "text" at bounding box center [440, 317] width 248 height 29
paste input "[URL][DOMAIN_NAME]"
type input "[URL][DOMAIN_NAME]"
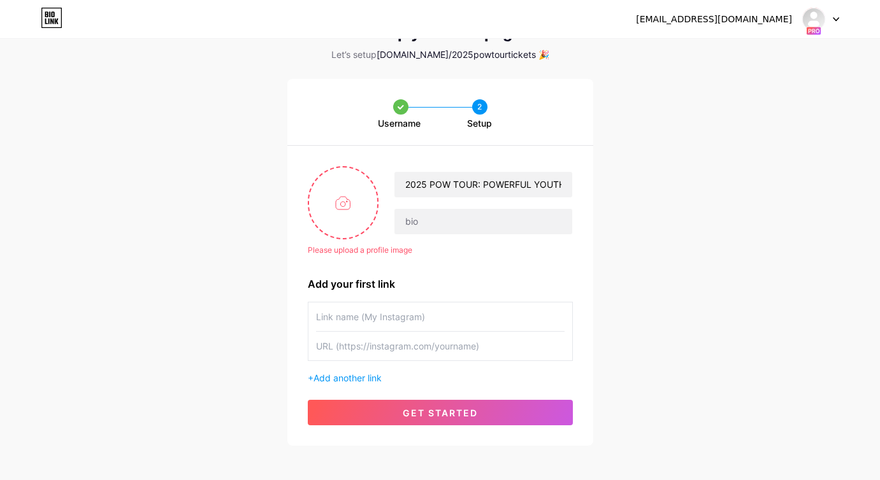
scroll to position [0, 0]
click at [437, 342] on input "text" at bounding box center [440, 346] width 248 height 29
paste input "[URL][DOMAIN_NAME]"
type input "[URL][DOMAIN_NAME]"
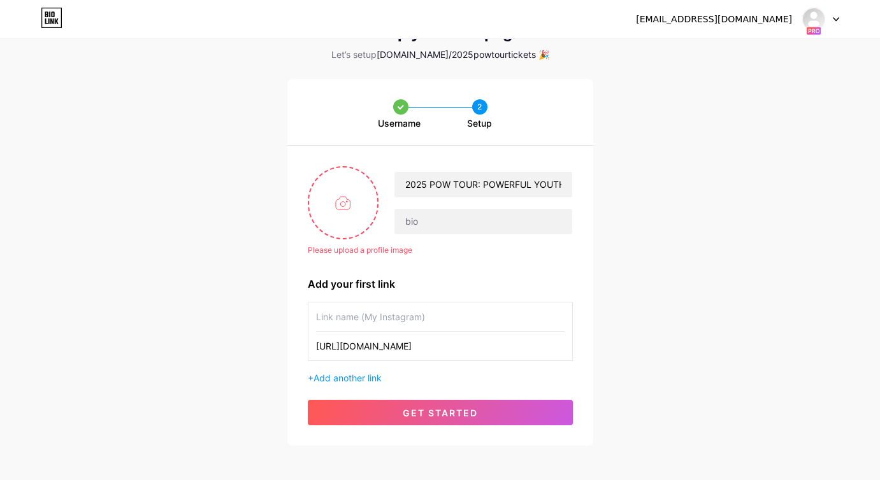
click at [455, 320] on input "text" at bounding box center [440, 317] width 248 height 29
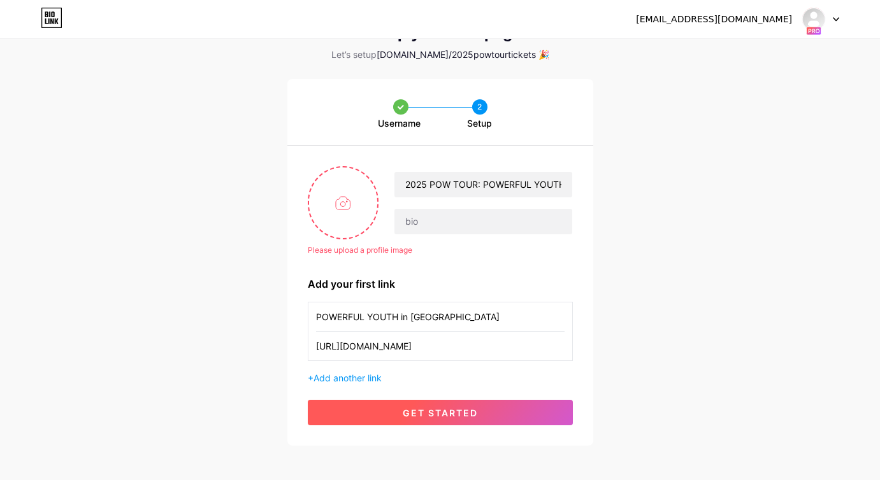
type input "POWERFUL YOUTH in [GEOGRAPHIC_DATA]"
click at [462, 410] on span "get started" at bounding box center [440, 413] width 75 height 11
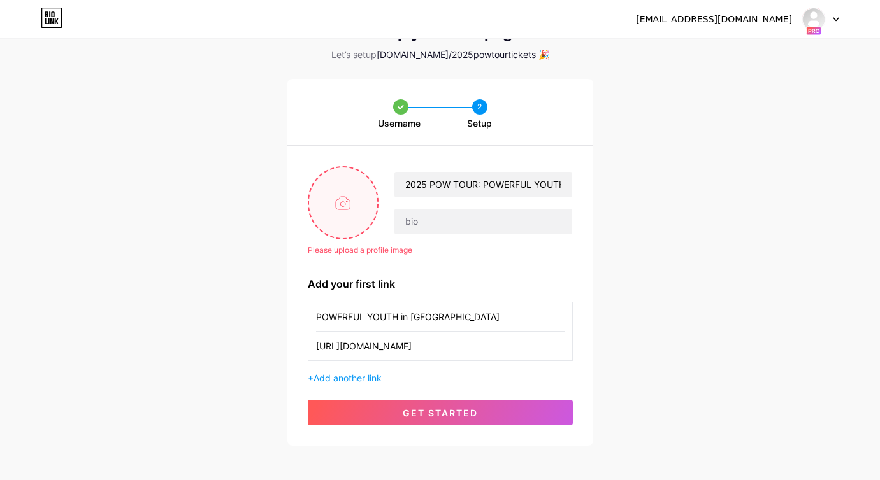
click at [367, 208] on input "file" at bounding box center [343, 203] width 69 height 71
type input "C:\fakepath\Screen Shot 2025-09-11 at 4.59.54 PM.png"
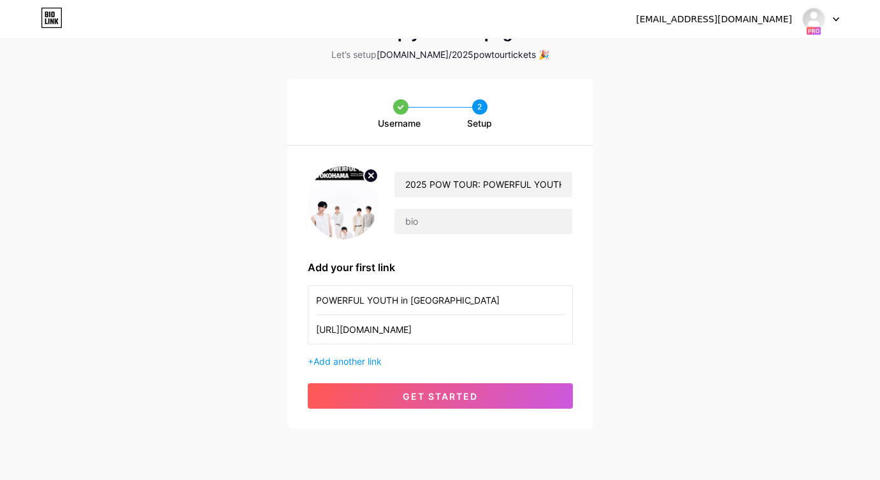
click at [356, 223] on img at bounding box center [343, 202] width 71 height 73
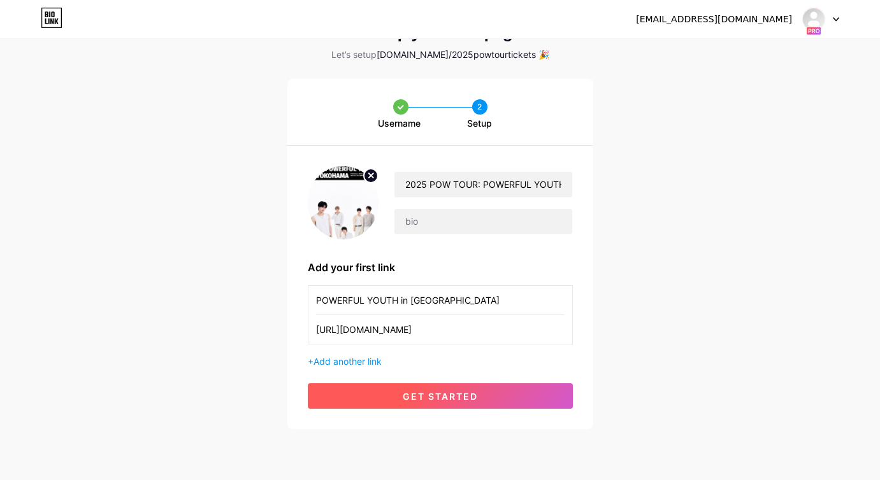
click at [377, 402] on button "get started" at bounding box center [440, 396] width 265 height 25
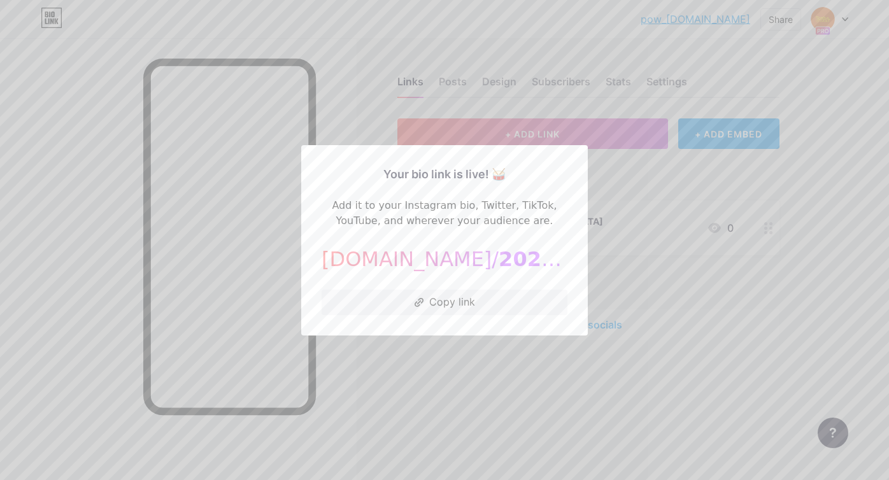
click at [612, 97] on div at bounding box center [444, 240] width 889 height 480
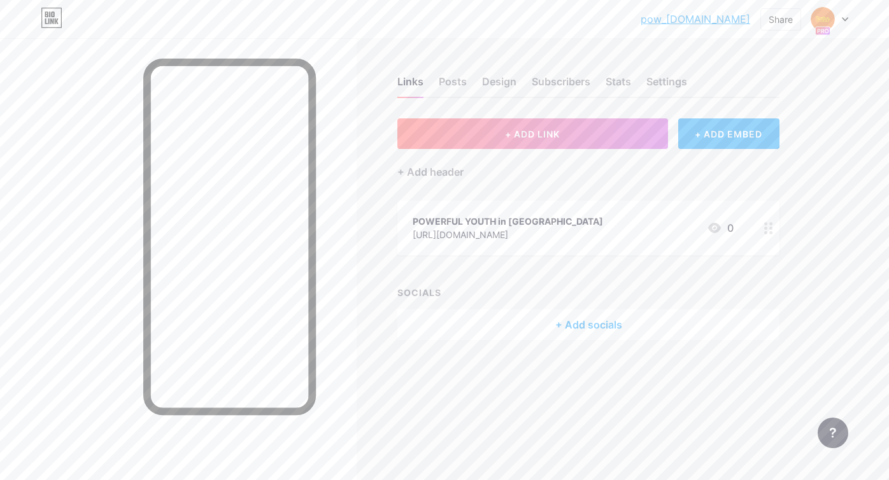
click at [846, 22] on div at bounding box center [830, 19] width 37 height 23
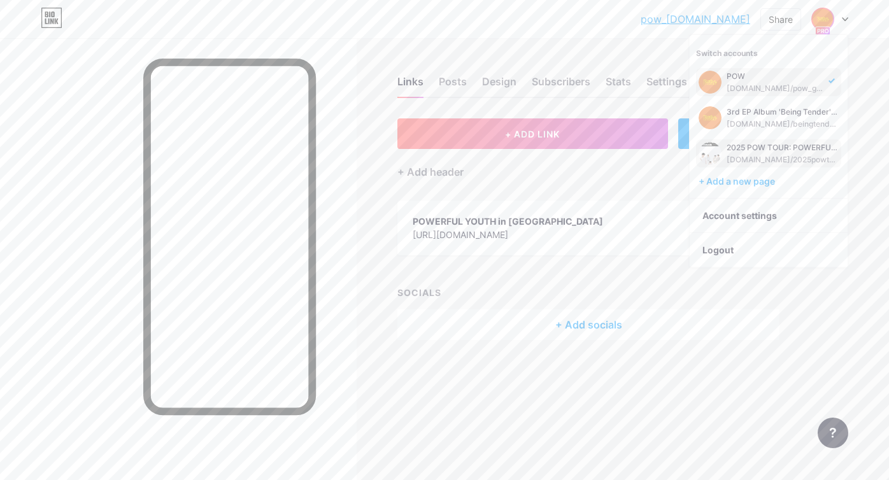
click at [787, 150] on div "2025 POW TOUR: POWERFUL YOUTH" at bounding box center [783, 148] width 112 height 10
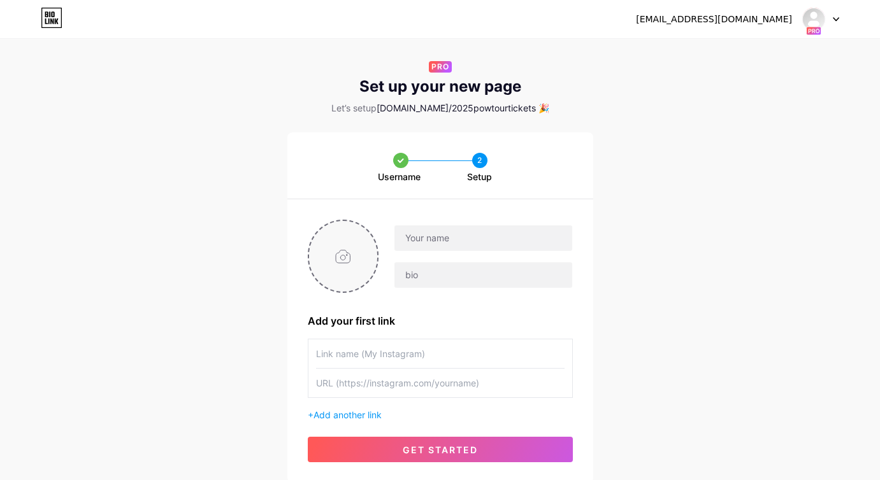
click at [327, 247] on input "file" at bounding box center [343, 256] width 69 height 71
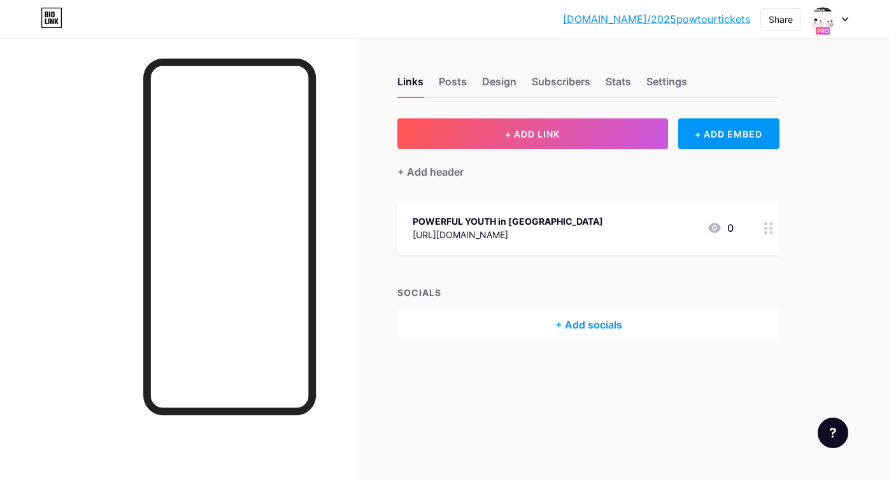
click at [846, 17] on icon at bounding box center [845, 19] width 6 height 4
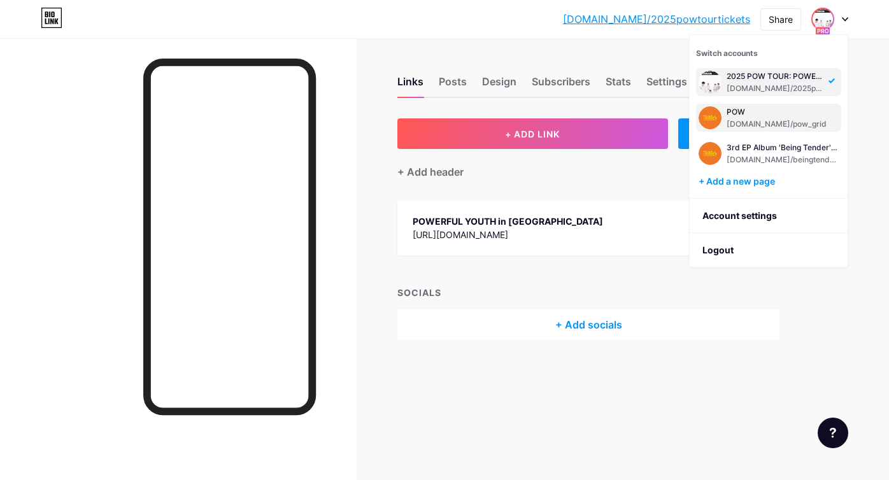
click at [759, 107] on div "POW" at bounding box center [777, 112] width 100 height 10
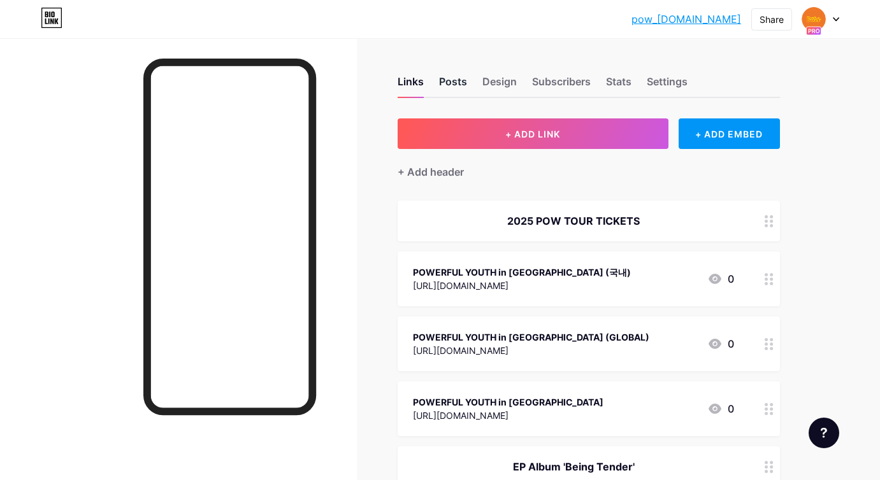
click at [461, 83] on div "Posts" at bounding box center [453, 85] width 28 height 23
click at [670, 94] on div "Settings" at bounding box center [667, 85] width 41 height 23
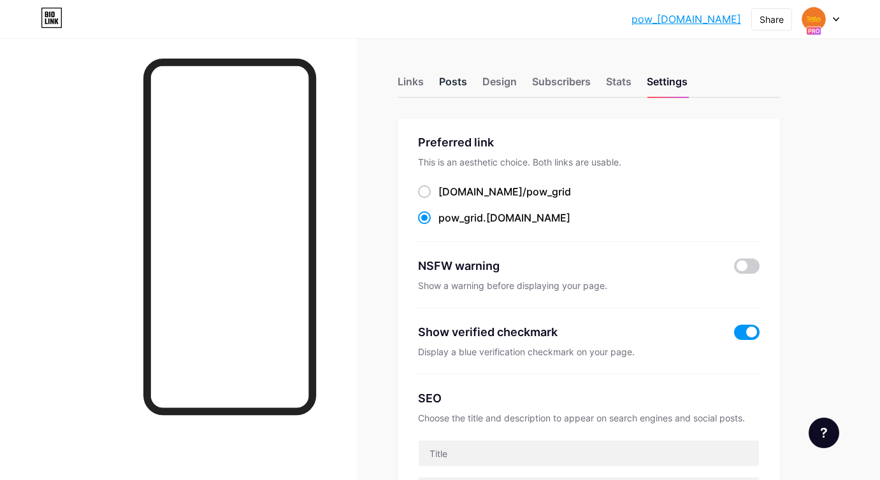
click at [455, 80] on div "Posts" at bounding box center [453, 85] width 28 height 23
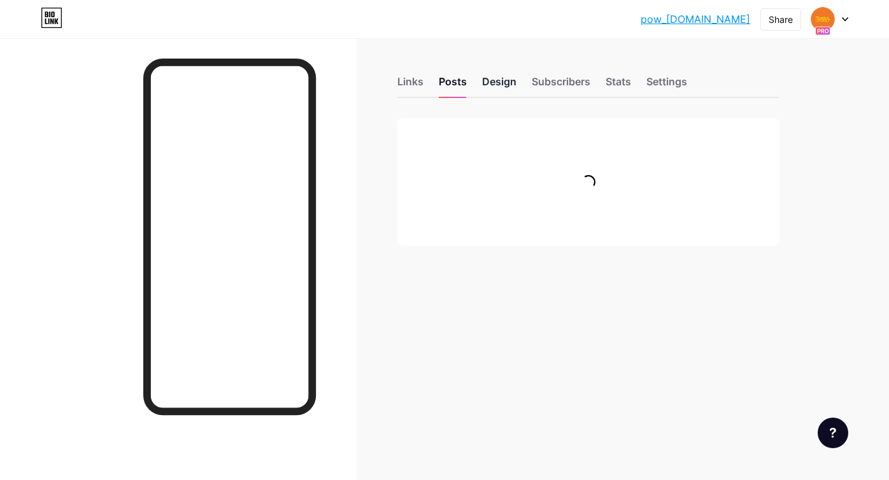
click at [492, 80] on div "Design" at bounding box center [499, 85] width 34 height 23
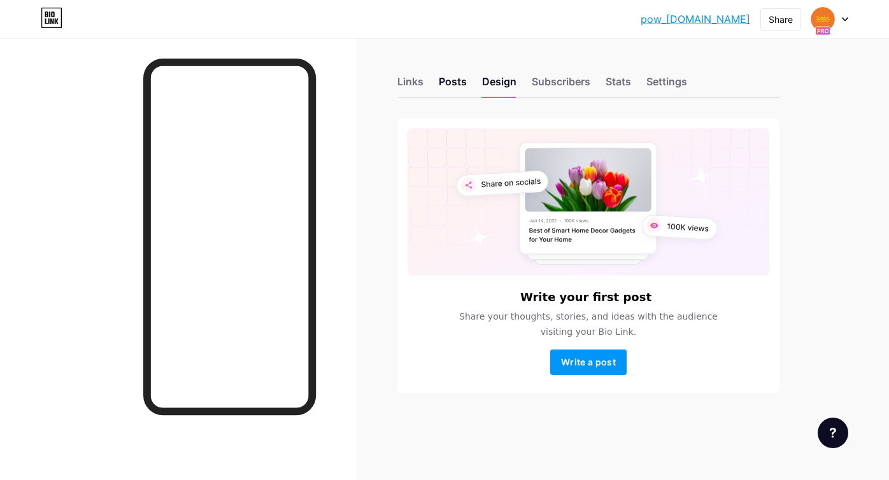
click at [529, 75] on div "Links Posts Design Subscribers Stats Settings" at bounding box center [589, 76] width 382 height 45
click at [550, 82] on div "Subscribers" at bounding box center [561, 85] width 59 height 23
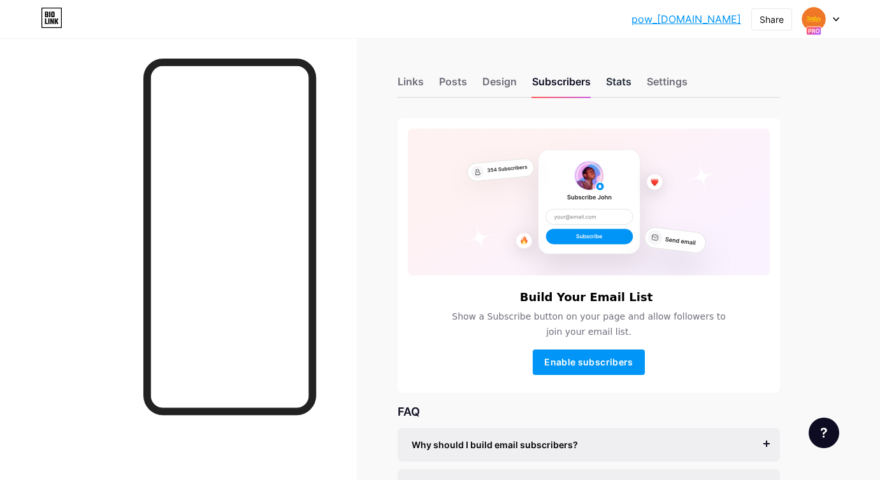
click at [608, 81] on div "Stats" at bounding box center [618, 85] width 25 height 23
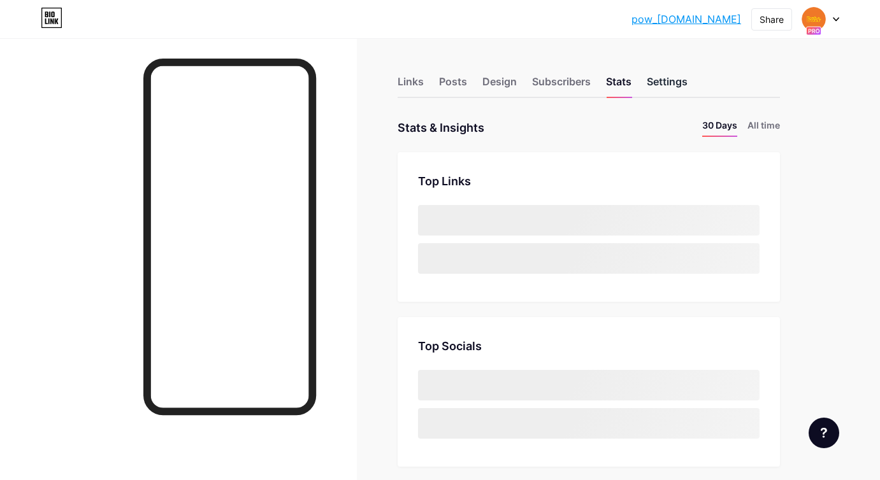
click at [660, 82] on div "Settings" at bounding box center [667, 85] width 41 height 23
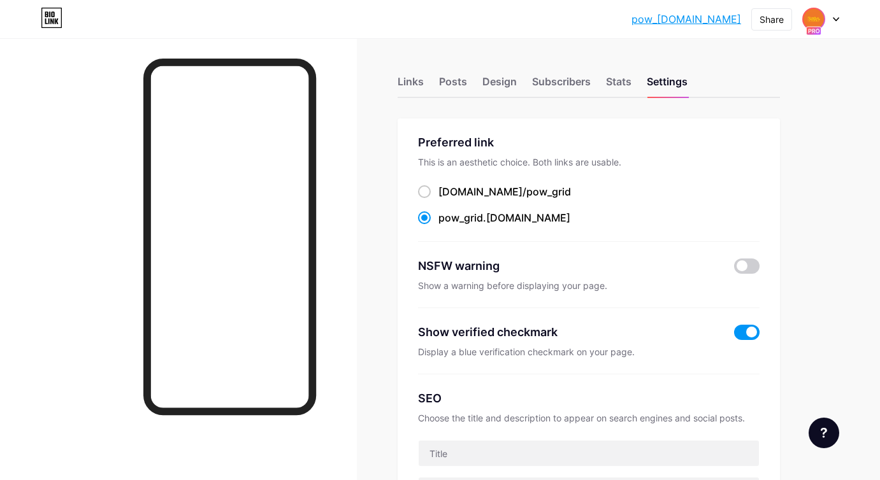
click at [822, 25] on span at bounding box center [813, 19] width 20 height 20
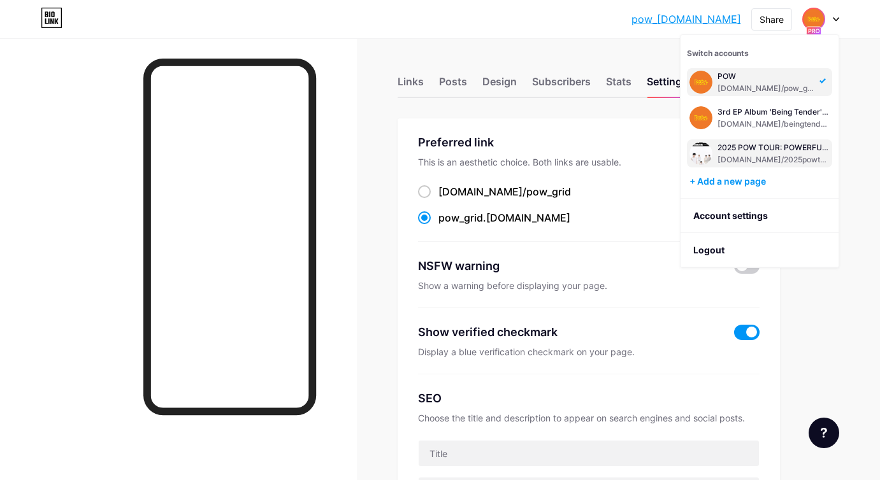
click at [752, 162] on div "[DOMAIN_NAME]/2025powtourtickets" at bounding box center [773, 160] width 112 height 10
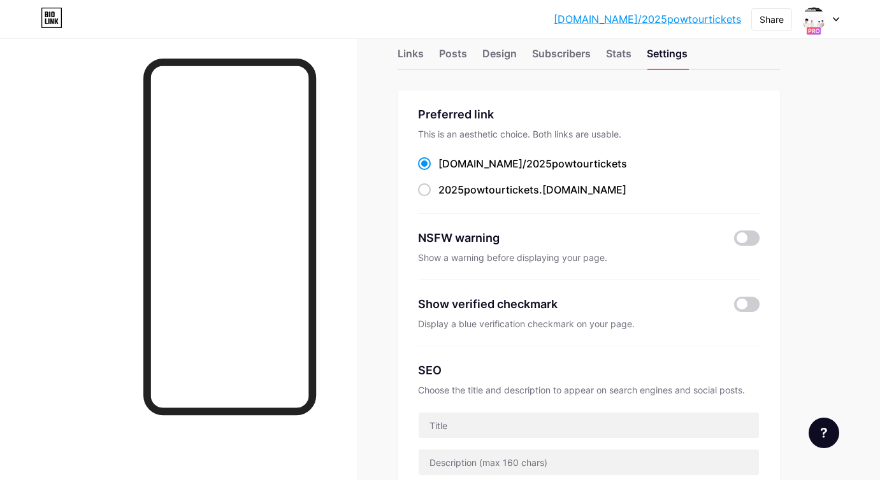
scroll to position [31, 0]
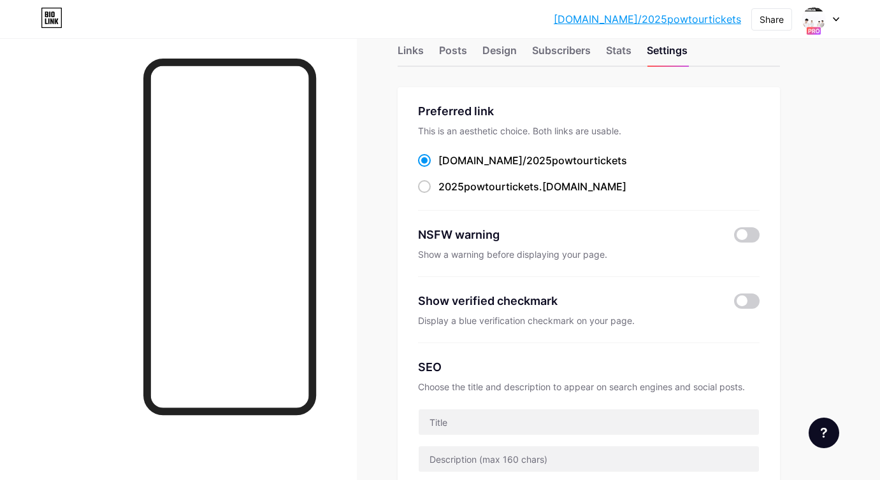
click at [429, 54] on div "Links Posts Design Subscribers Stats Settings" at bounding box center [589, 44] width 382 height 45
click at [417, 53] on div "Links" at bounding box center [411, 54] width 26 height 23
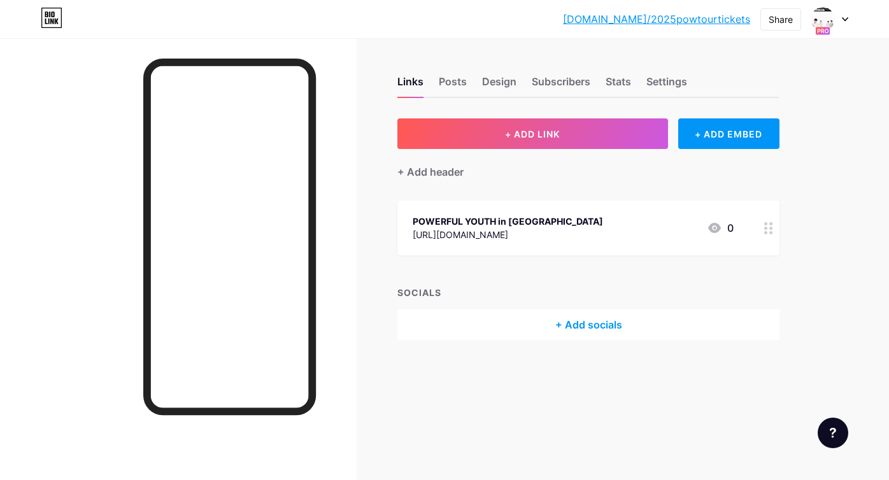
click at [597, 334] on div "+ Add socials" at bounding box center [589, 325] width 382 height 31
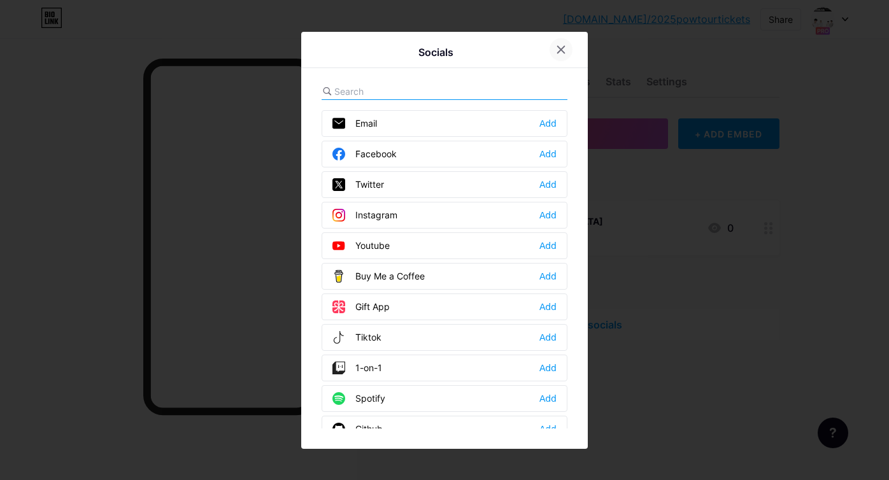
click at [561, 47] on icon at bounding box center [561, 50] width 10 height 10
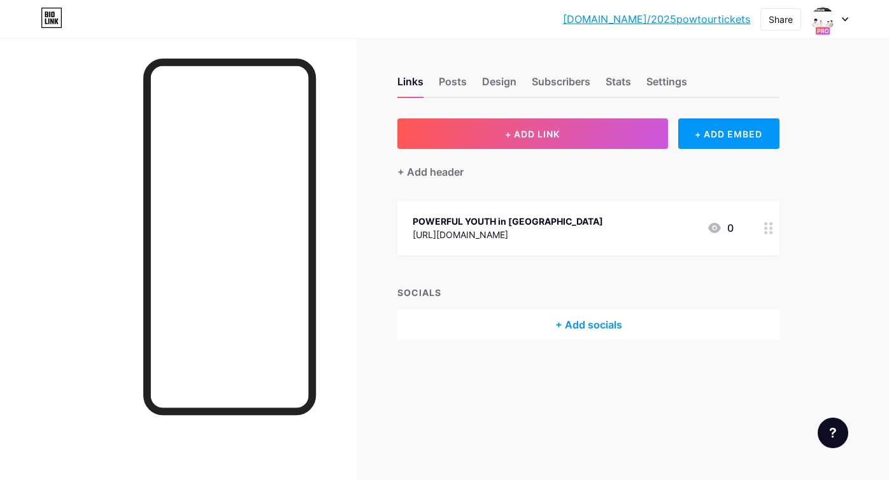
click at [762, 219] on div at bounding box center [769, 228] width 22 height 55
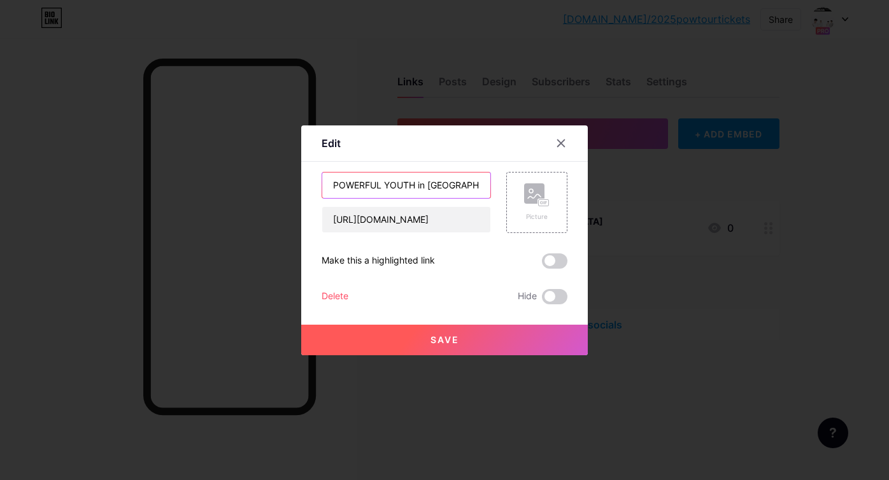
click at [459, 189] on input "POWERFUL YOUTH in SEOUL" at bounding box center [406, 185] width 168 height 25
type input "POWERFUL YOUTH in [GEOGRAPHIC_DATA] (국내)"
click at [443, 331] on button "Save" at bounding box center [444, 340] width 287 height 31
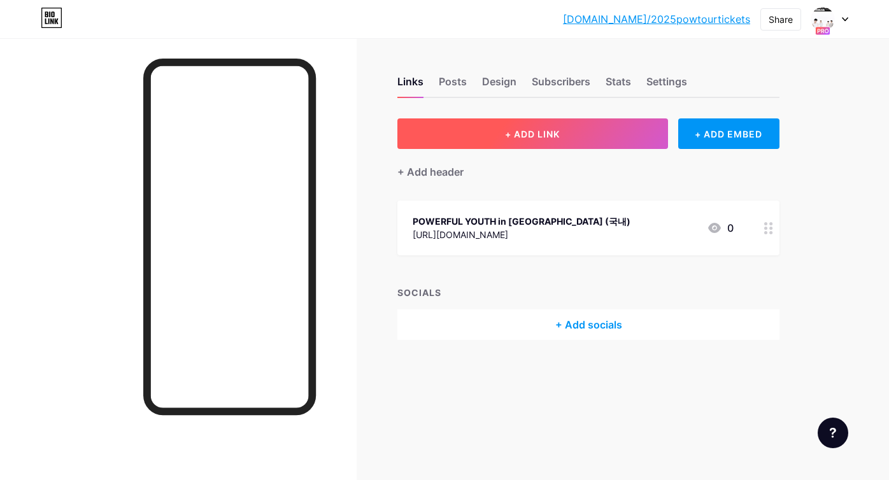
click at [599, 129] on button "+ ADD LINK" at bounding box center [533, 134] width 271 height 31
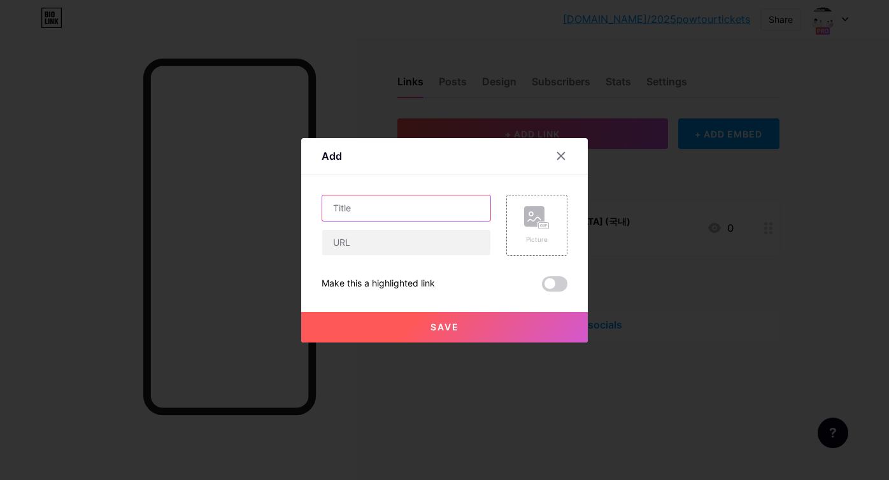
click at [466, 206] on input "text" at bounding box center [406, 208] width 168 height 25
type input "POWERFUL YOUTH in [GEOGRAPHIC_DATA] (GLOBAL)"
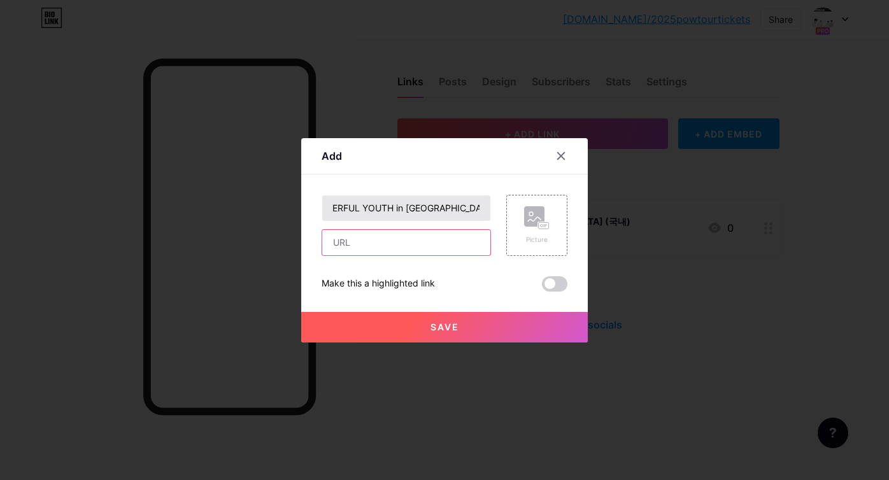
scroll to position [0, 0]
paste input "[URL][DOMAIN_NAME]"
type input "[URL][DOMAIN_NAME]"
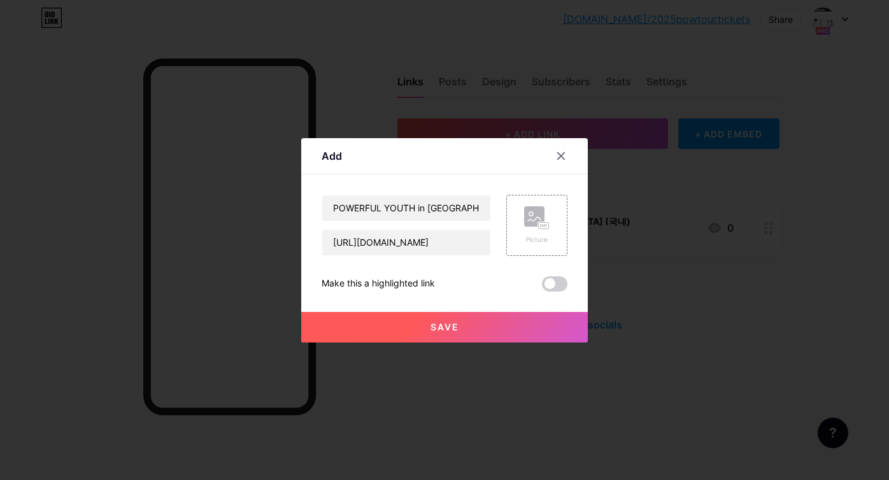
click at [468, 315] on button "Save" at bounding box center [444, 327] width 287 height 31
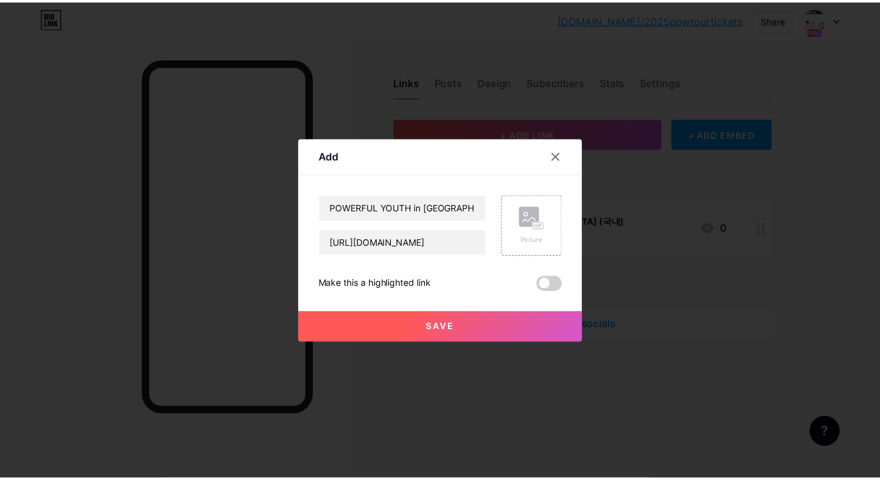
scroll to position [0, 0]
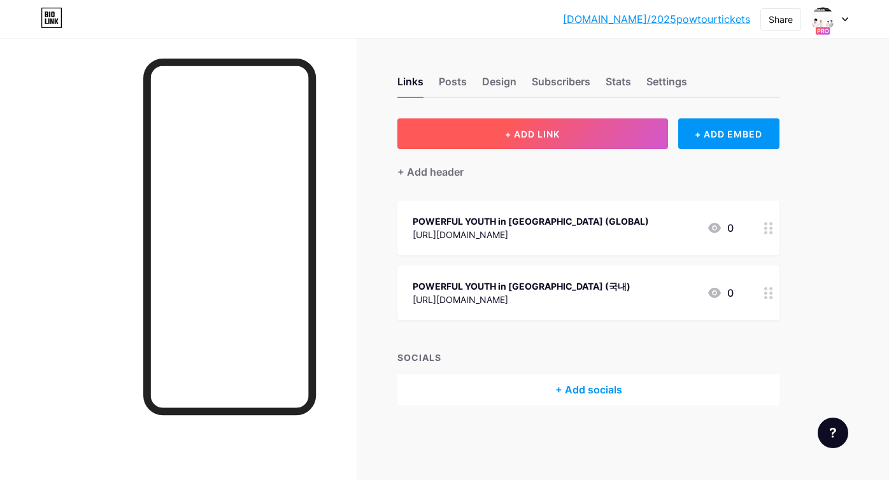
click at [564, 129] on button "+ ADD LINK" at bounding box center [533, 134] width 271 height 31
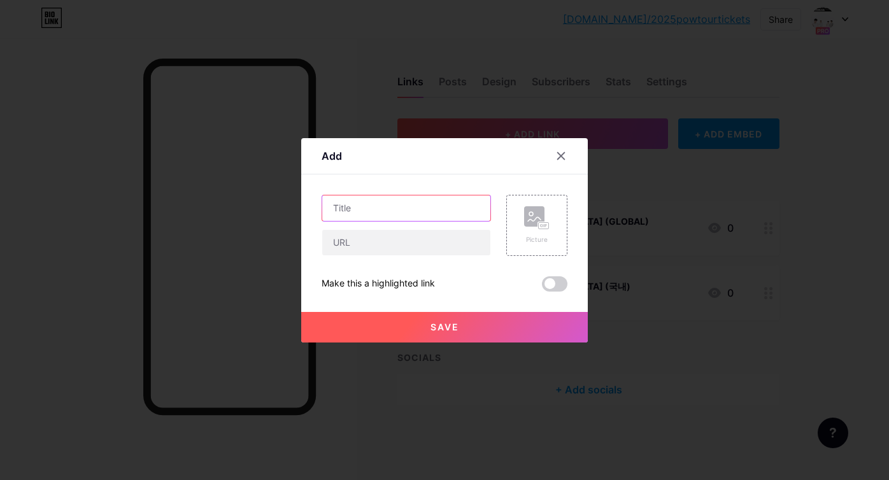
click at [442, 213] on input "text" at bounding box center [406, 208] width 168 height 25
type input "POWERFUL YOUTH in [GEOGRAPHIC_DATA]"
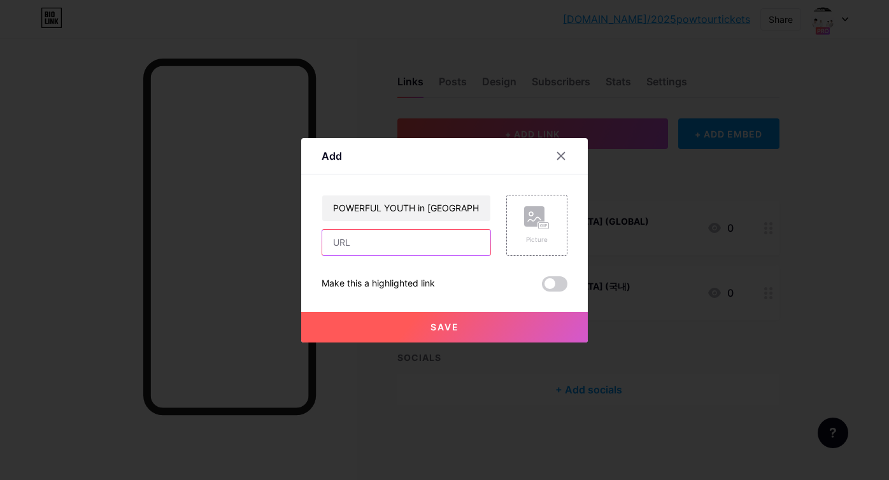
click at [422, 232] on input "text" at bounding box center [406, 242] width 168 height 25
paste input "[URL][DOMAIN_NAME]"
type input "[URL][DOMAIN_NAME]"
click at [428, 318] on button "Save" at bounding box center [444, 327] width 287 height 31
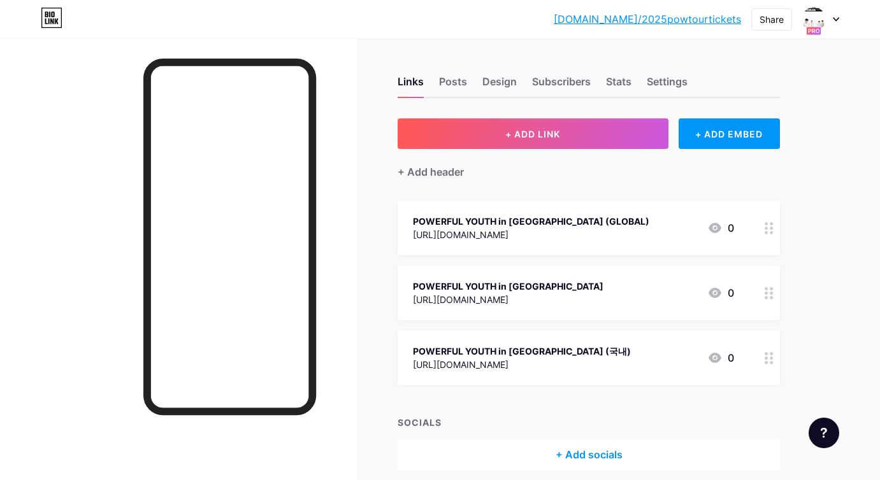
drag, startPoint x: 614, startPoint y: 358, endPoint x: 610, endPoint y: 281, distance: 77.2
click at [610, 223] on span "POWERFUL YOUTH in SEOUL (GLOBAL) https://triple.global/en/ticket/places/2500102…" at bounding box center [589, 293] width 382 height 185
click at [603, 375] on div "POWERFUL YOUTH in SEOUL (국내) https://tickets.interpark.com/goods/25012125?app_t…" at bounding box center [589, 358] width 382 height 55
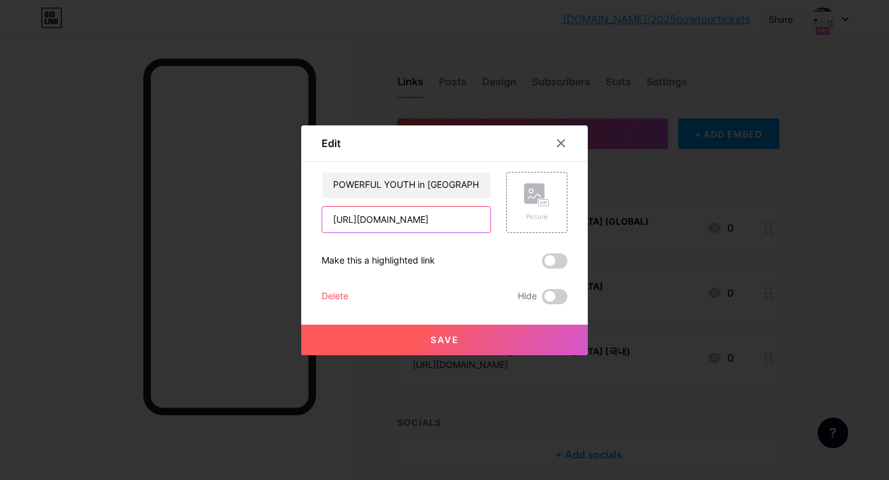
click at [470, 220] on input "[URL][DOMAIN_NAME]" at bounding box center [406, 219] width 168 height 25
click at [563, 141] on icon at bounding box center [561, 143] width 10 height 10
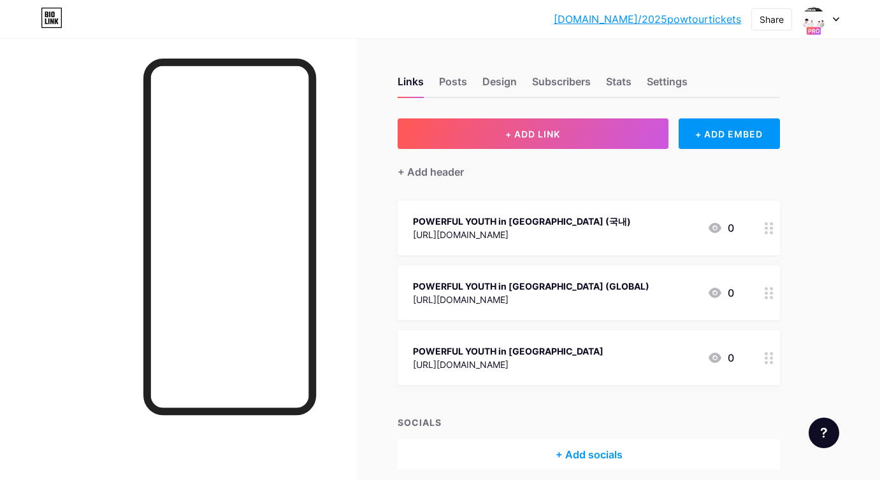
click at [577, 182] on div "+ ADD LINK + ADD EMBED + Add header POWERFUL YOUTH in SEOUL (국내) https://ticket…" at bounding box center [589, 295] width 382 height 352
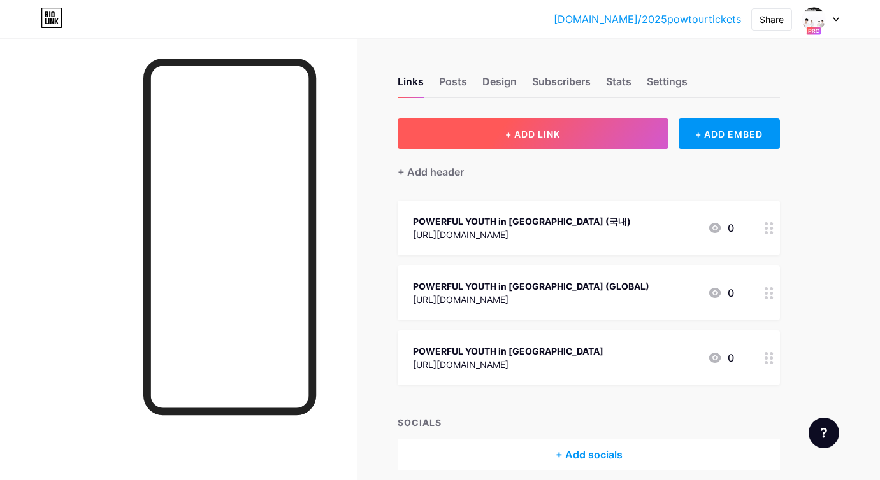
click at [440, 128] on button "+ ADD LINK" at bounding box center [533, 134] width 271 height 31
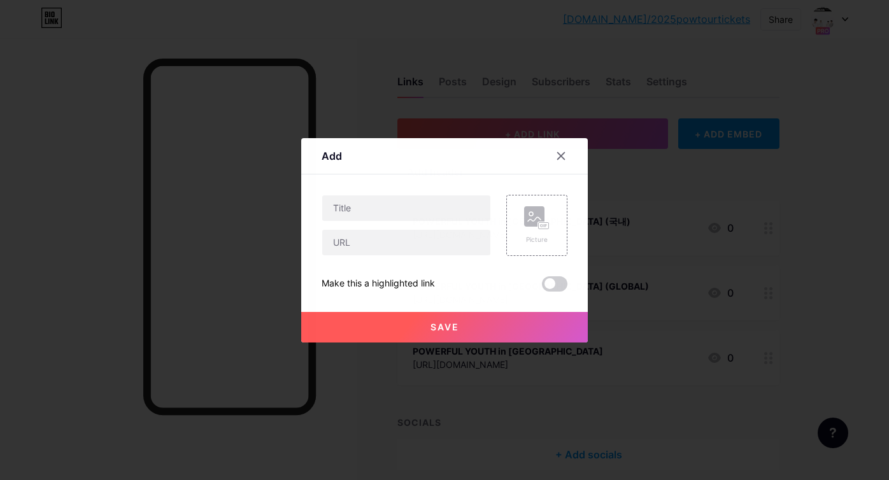
click at [573, 161] on div at bounding box center [569, 156] width 38 height 23
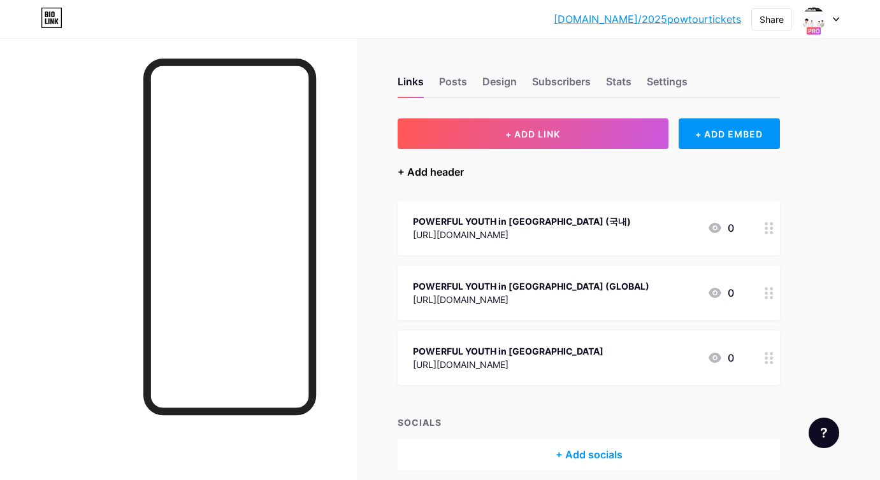
click at [459, 170] on div "+ Add header" at bounding box center [431, 171] width 66 height 15
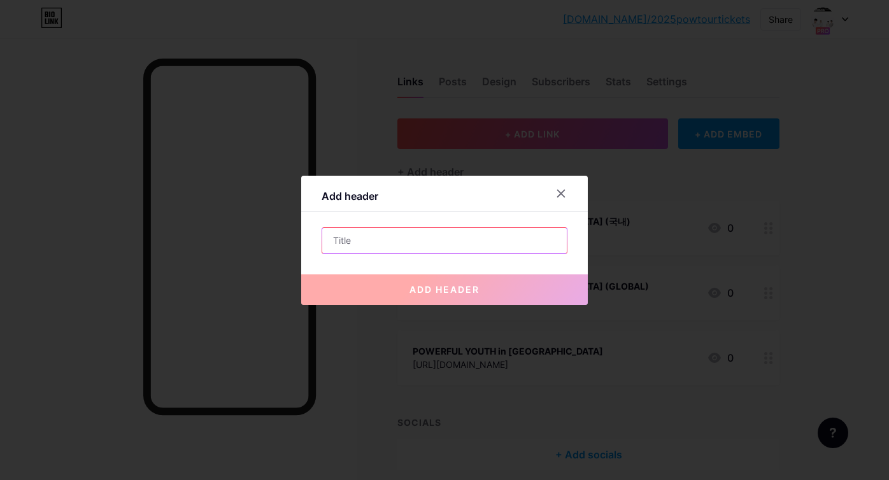
click at [429, 238] on input "text" at bounding box center [444, 240] width 245 height 25
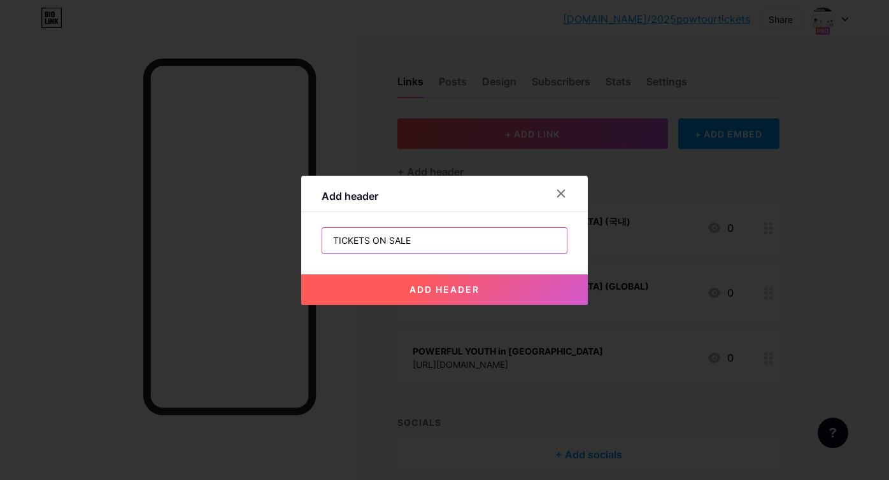
type input "TICKETS ON SALE"
click at [423, 288] on span "add header" at bounding box center [445, 289] width 70 height 11
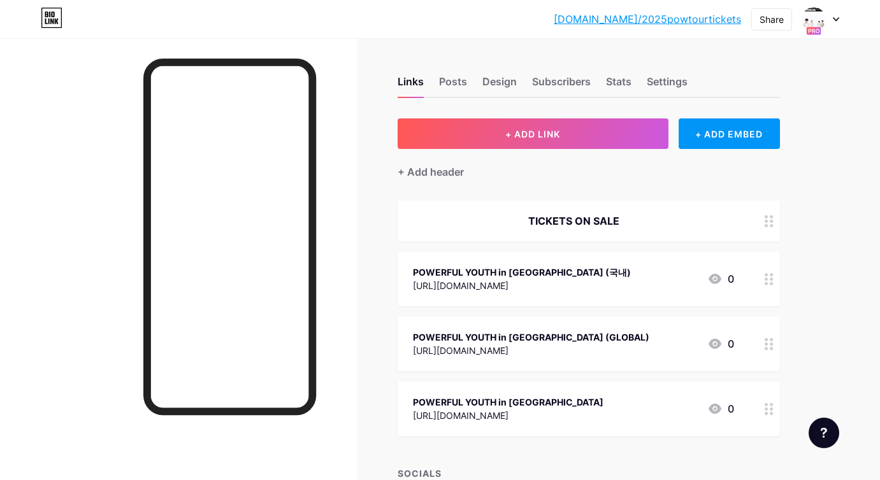
click at [579, 220] on div "TICKETS ON SALE" at bounding box center [573, 220] width 321 height 15
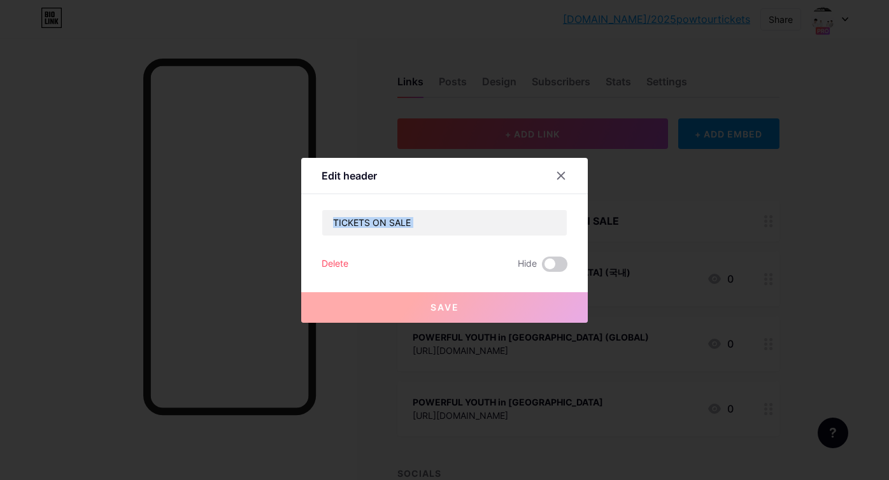
click at [579, 220] on div "Edit header TICKETS ON SALE Delete Hide Save" at bounding box center [444, 240] width 287 height 165
click at [449, 234] on input "TICKETS ON SALE" at bounding box center [444, 222] width 245 height 25
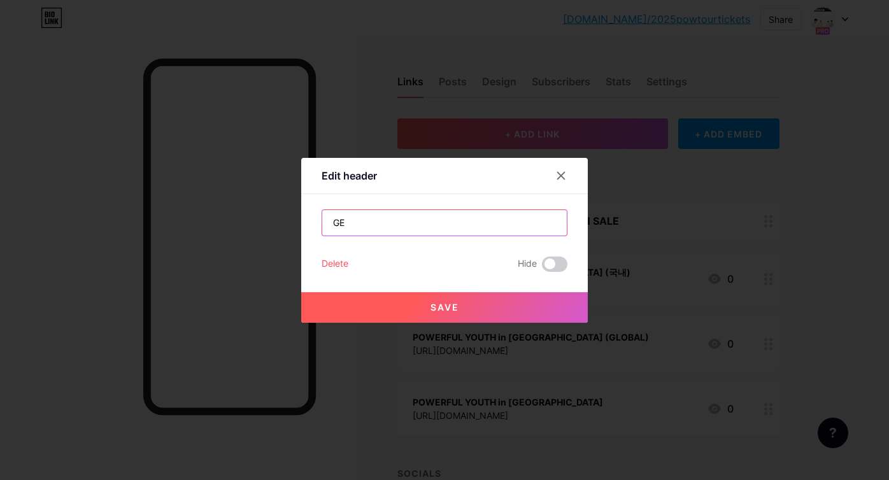
type input "G"
type input "TICKETS"
click at [415, 298] on button "Save" at bounding box center [444, 307] width 287 height 31
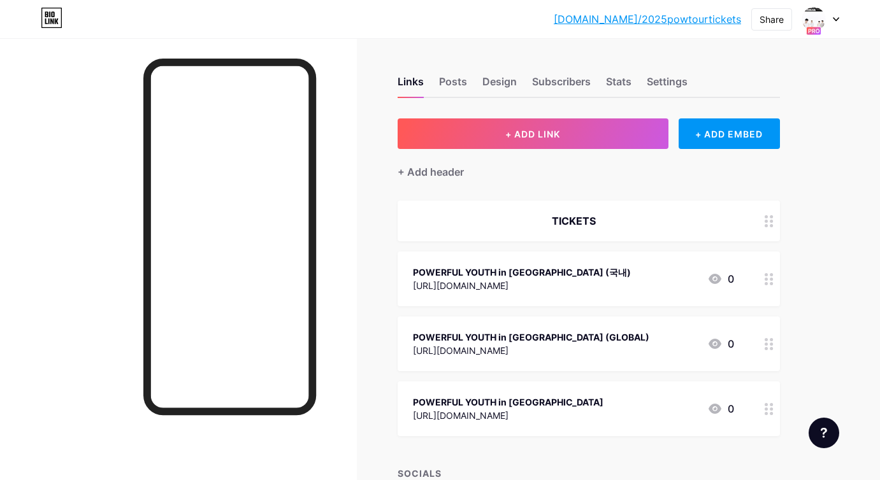
click at [737, 226] on div "TICKETS" at bounding box center [589, 221] width 382 height 41
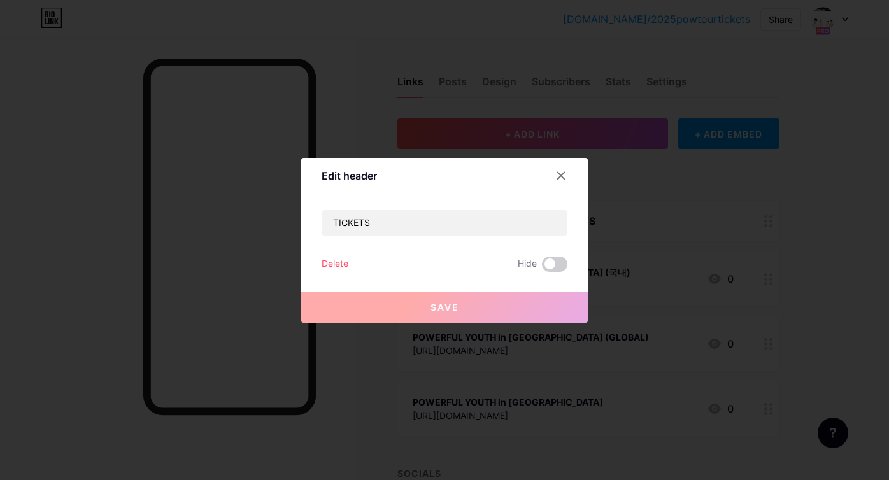
click at [454, 238] on div "TICKETS Delete Hide Save" at bounding box center [445, 241] width 246 height 62
click at [468, 224] on input "TICKETS" at bounding box center [444, 222] width 245 height 25
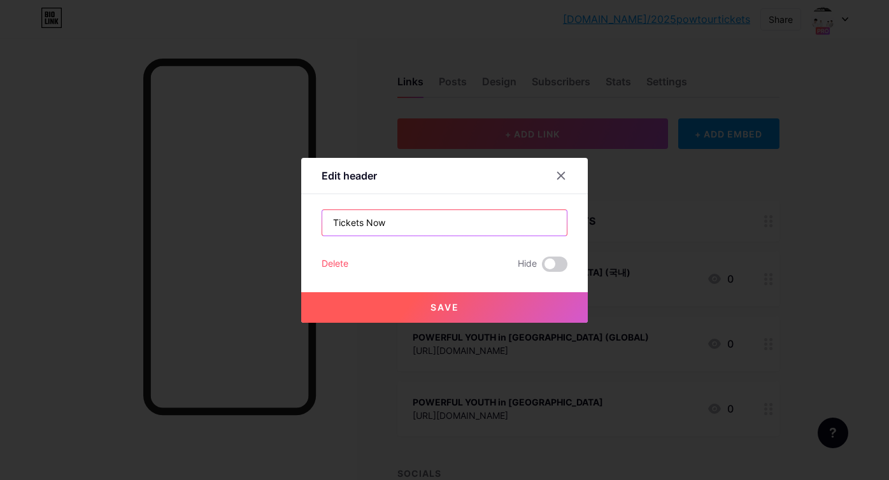
type input "Tickets Now"
click at [521, 213] on input "Tickets Now" at bounding box center [444, 222] width 245 height 25
type input "T"
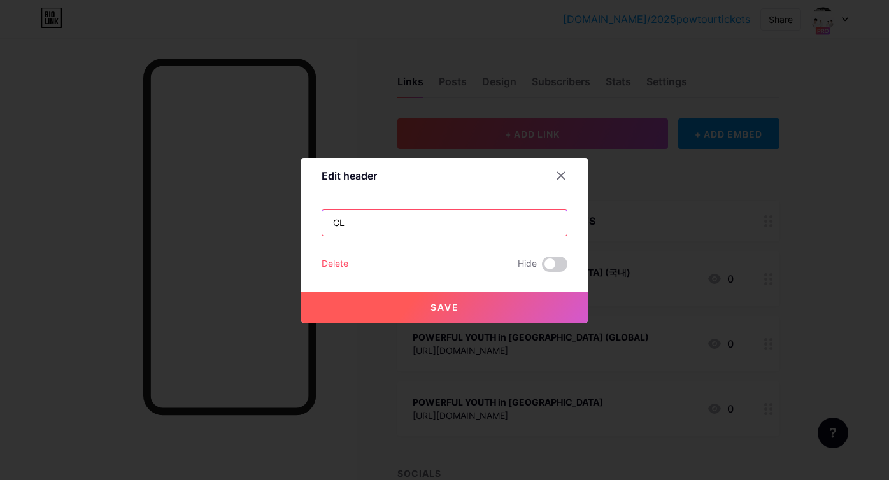
type input "C"
click at [464, 231] on input "Tickets" at bounding box center [444, 222] width 245 height 25
type input "S"
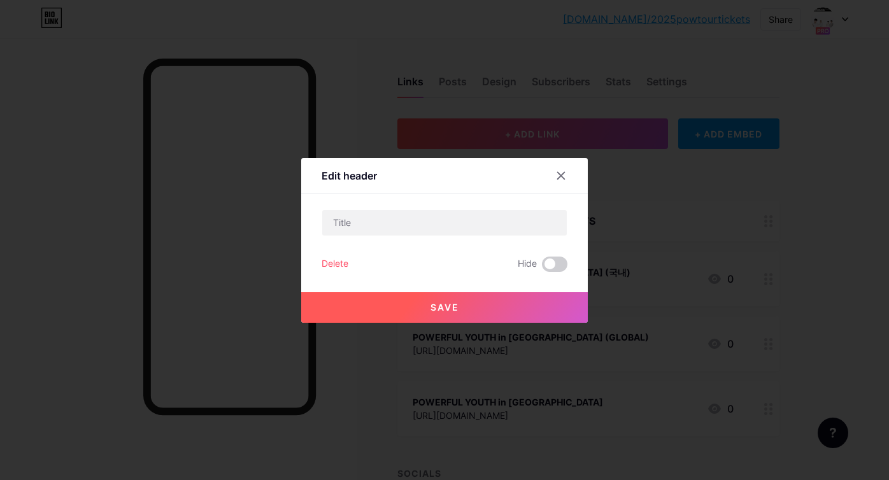
click at [556, 178] on div at bounding box center [561, 175] width 23 height 23
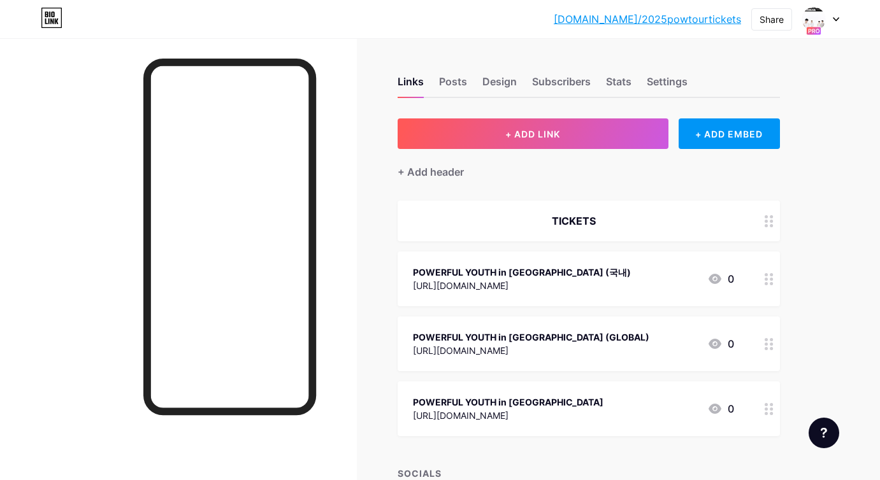
click at [772, 213] on div at bounding box center [769, 221] width 22 height 41
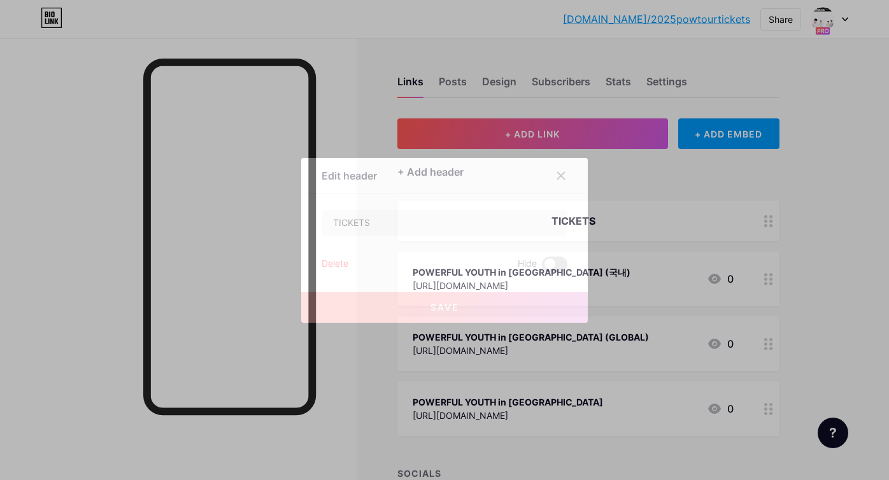
click at [336, 262] on div "Delete" at bounding box center [335, 264] width 27 height 15
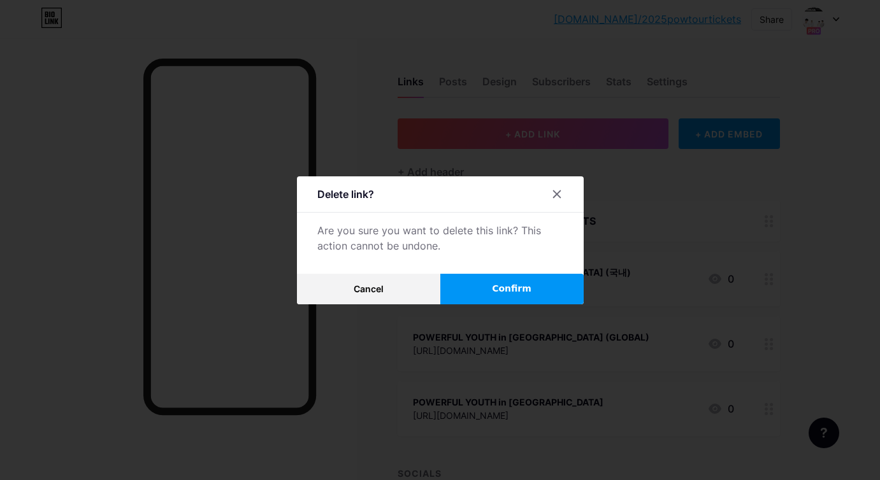
click at [496, 291] on button "Confirm" at bounding box center [511, 289] width 143 height 31
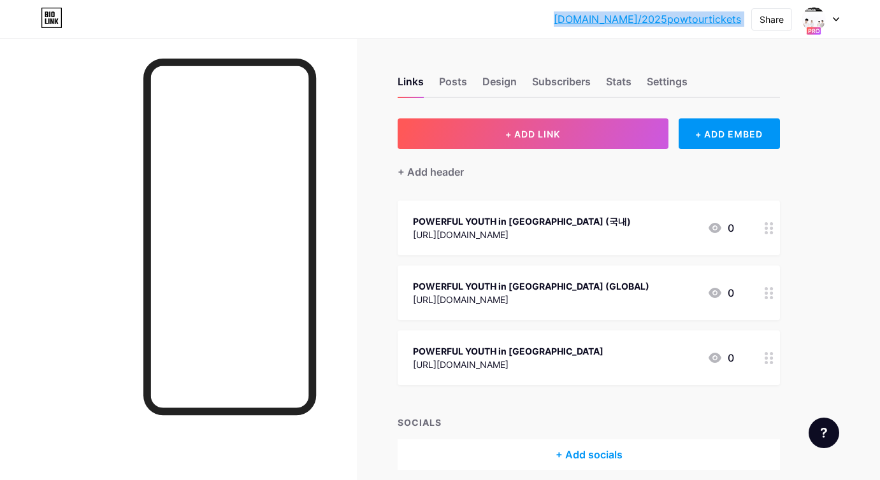
drag, startPoint x: 596, startPoint y: 11, endPoint x: 747, endPoint y: 22, distance: 151.4
click at [747, 22] on div "bio.link/2025po... bio.link/2025powtourtickets Share Switch accounts 2025 POW T…" at bounding box center [440, 19] width 880 height 23
copy div "bio.link/2025powtourtickets Share Switch accounts 2025 POW TOUR: POWERFUL YOUTH…"
click at [824, 25] on div at bounding box center [820, 19] width 37 height 23
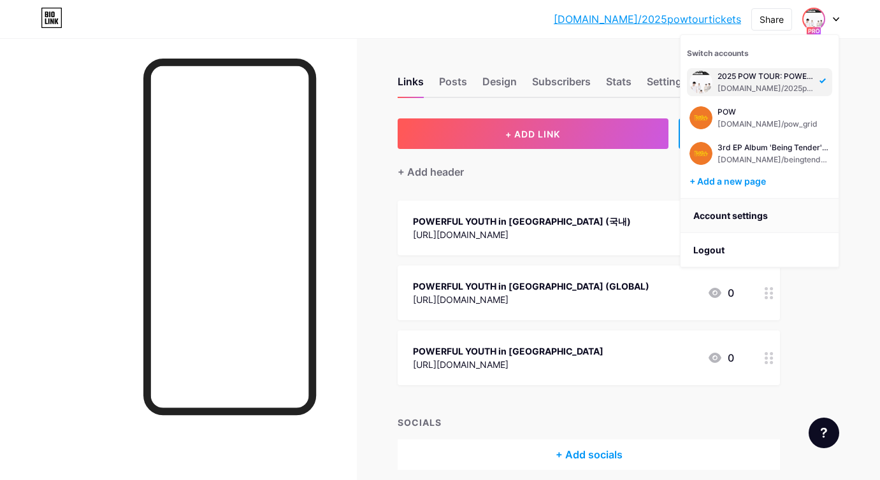
click at [738, 226] on link "Account settings" at bounding box center [759, 216] width 158 height 34
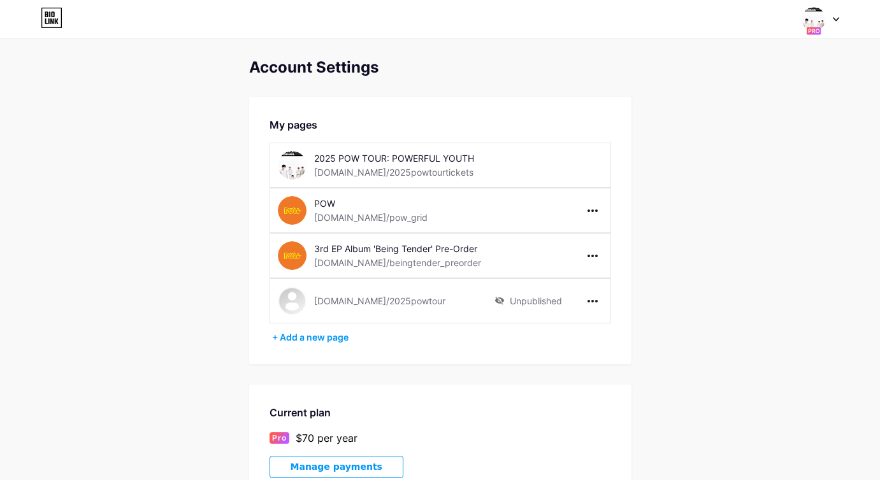
click at [501, 159] on div "2025 POW TOUR: POWERFUL YOUTH [DOMAIN_NAME]/[GEOGRAPHIC_DATA]" at bounding box center [439, 165] width 341 height 45
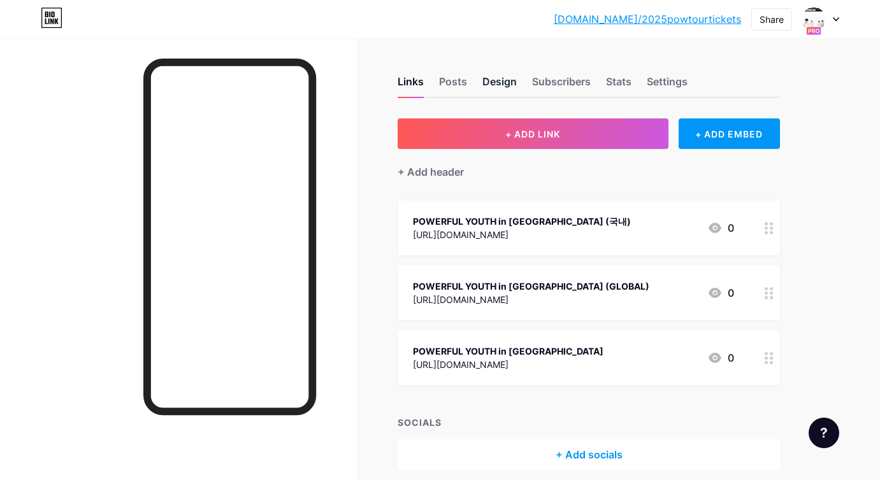
click at [508, 79] on div "Design" at bounding box center [499, 85] width 34 height 23
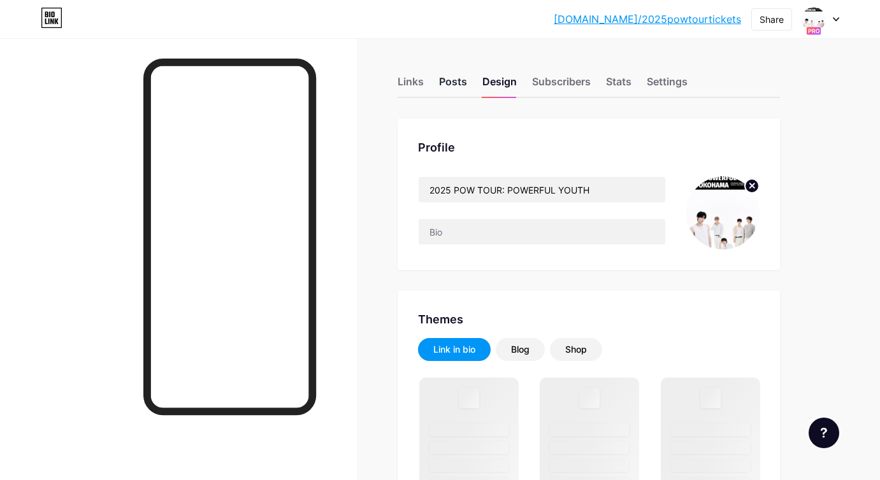
click at [458, 76] on div "Posts" at bounding box center [453, 85] width 28 height 23
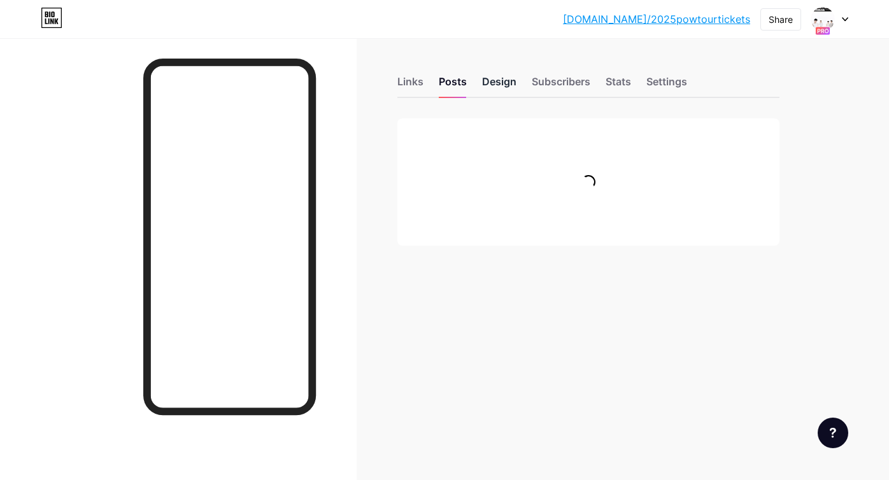
click at [491, 77] on div "Design" at bounding box center [499, 85] width 34 height 23
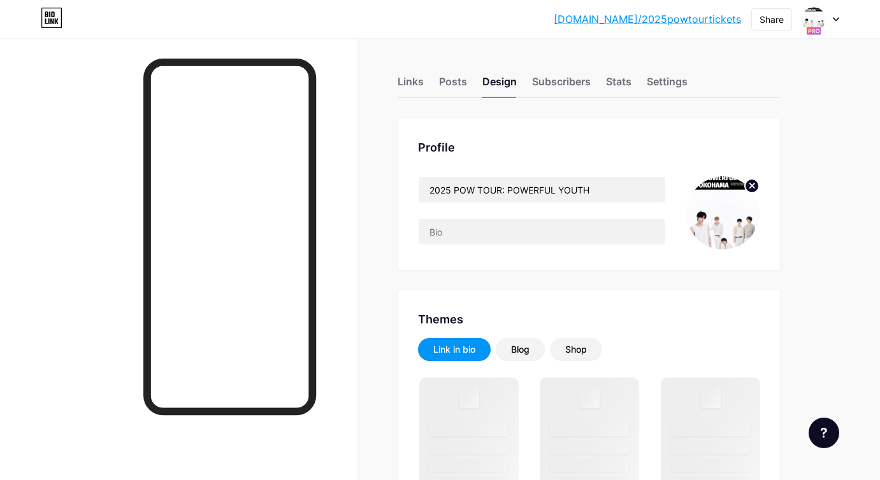
click at [705, 220] on img at bounding box center [722, 212] width 73 height 73
click at [747, 193] on icon at bounding box center [751, 185] width 15 height 15
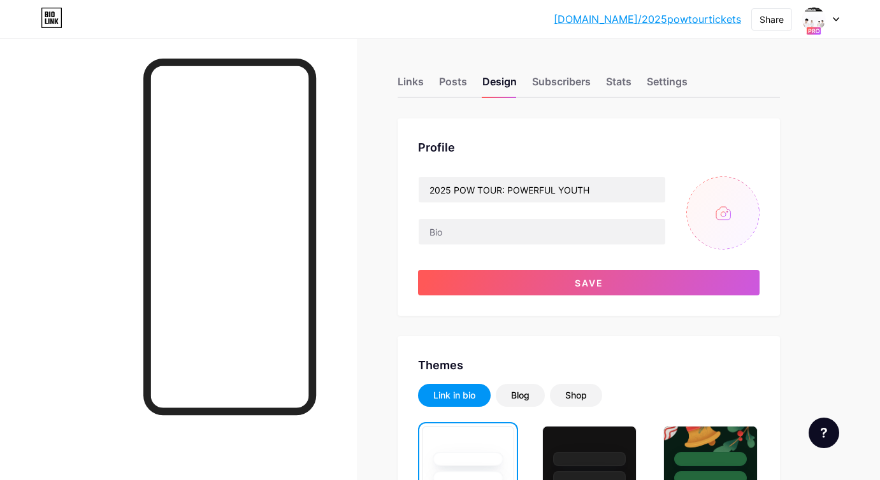
click at [727, 208] on input "file" at bounding box center [722, 212] width 73 height 73
click at [694, 201] on input "file" at bounding box center [722, 212] width 73 height 73
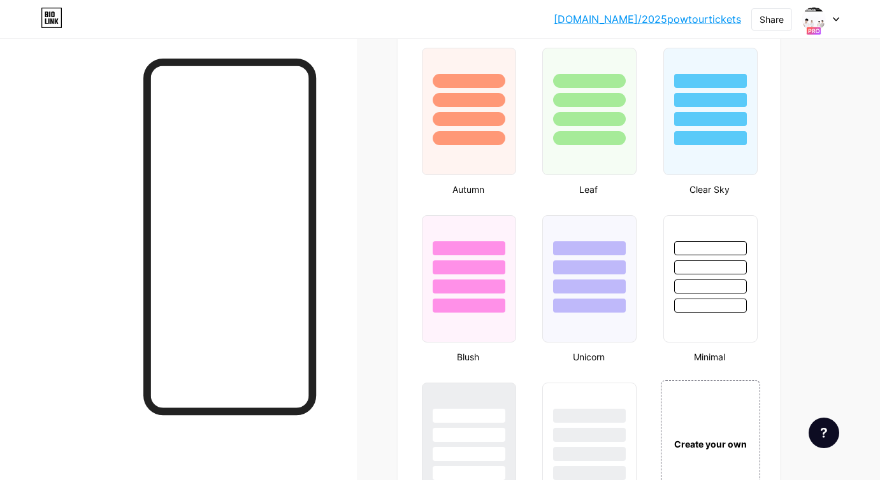
scroll to position [1734, 0]
